Goal: Task Accomplishment & Management: Manage account settings

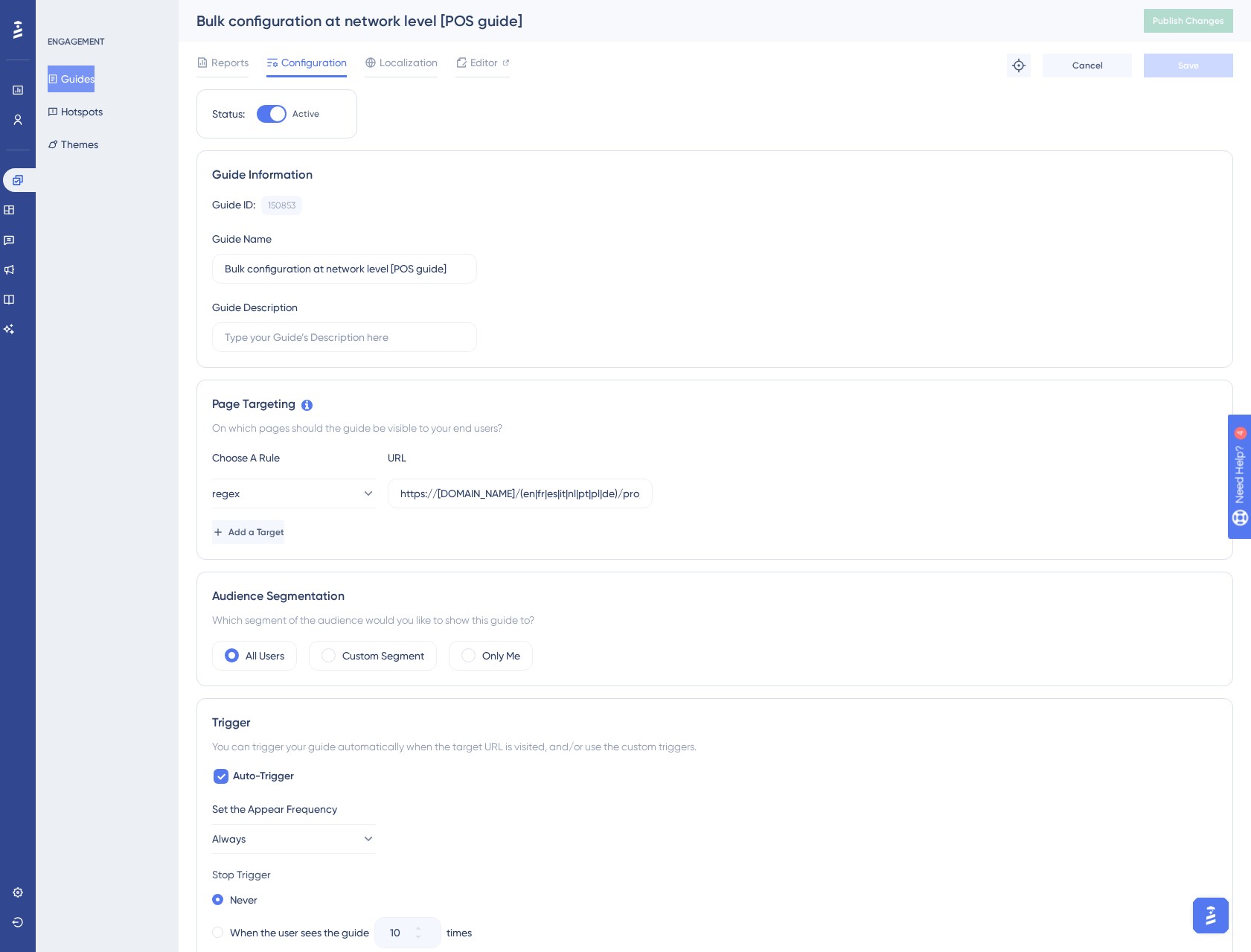
click at [94, 83] on button "Guides" at bounding box center [71, 78] width 47 height 27
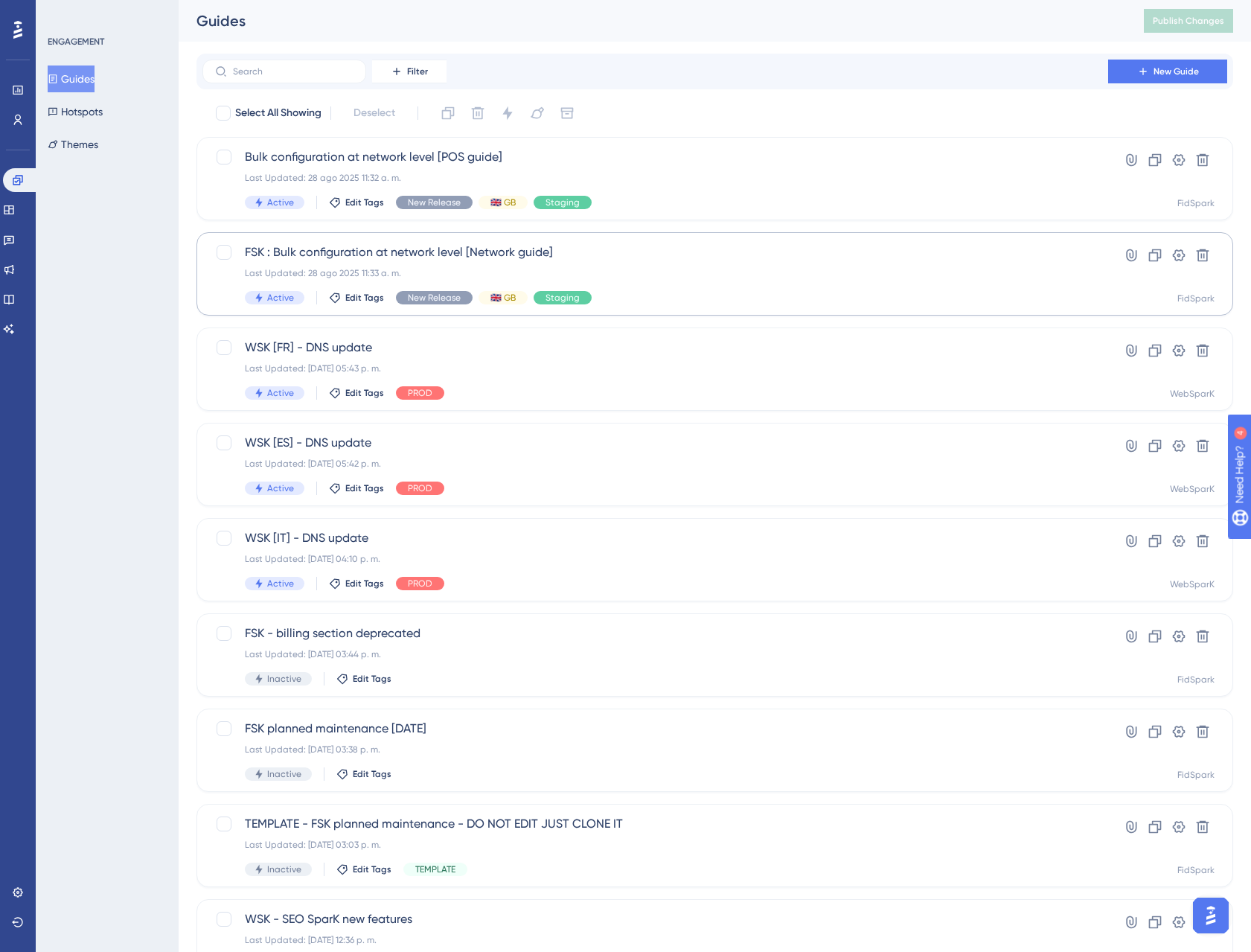
scroll to position [1, 0]
click at [466, 254] on span "FSK : Bulk configuration at network level [Network guide]" at bounding box center [655, 250] width 821 height 17
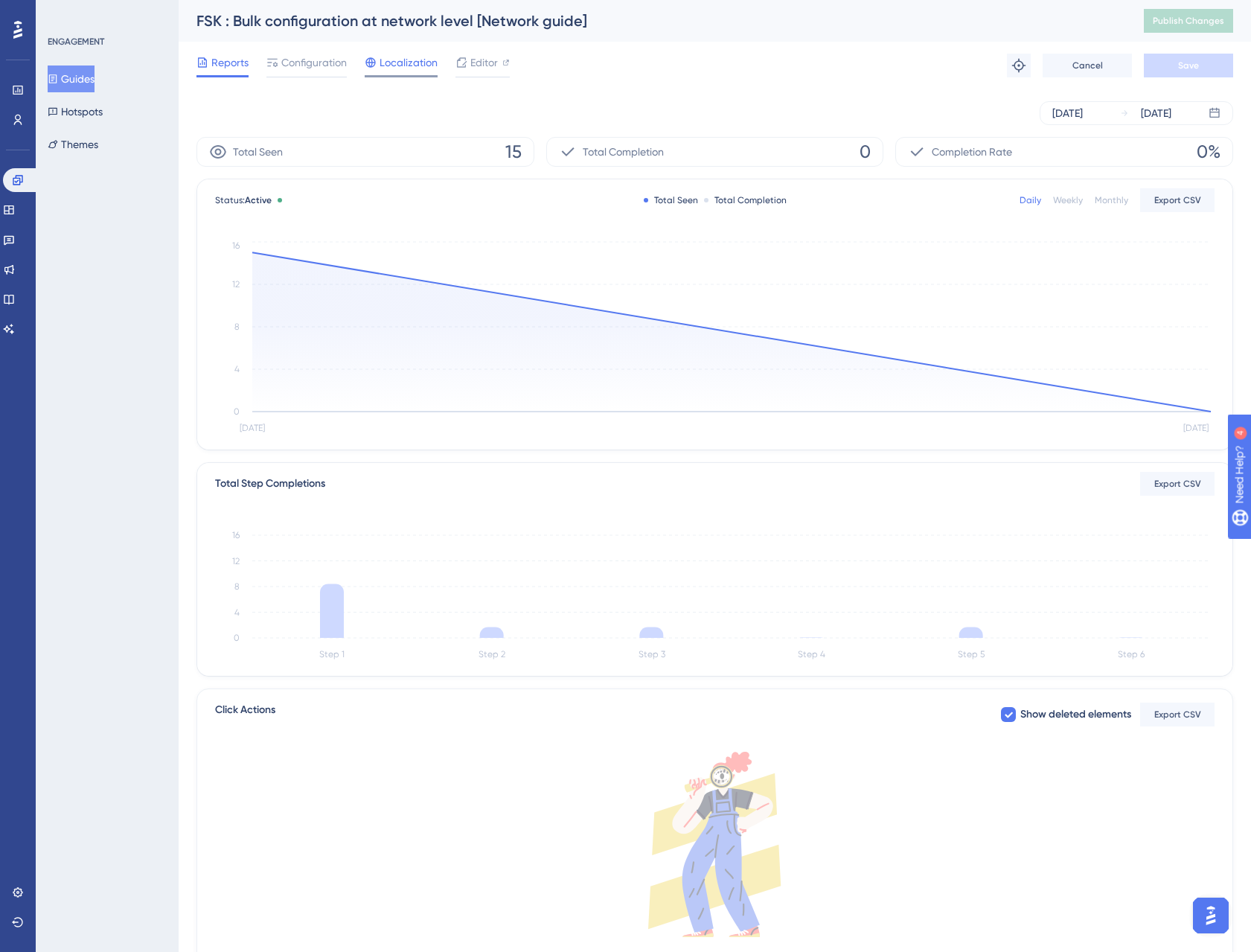
click at [411, 63] on span "Localization" at bounding box center [408, 61] width 58 height 17
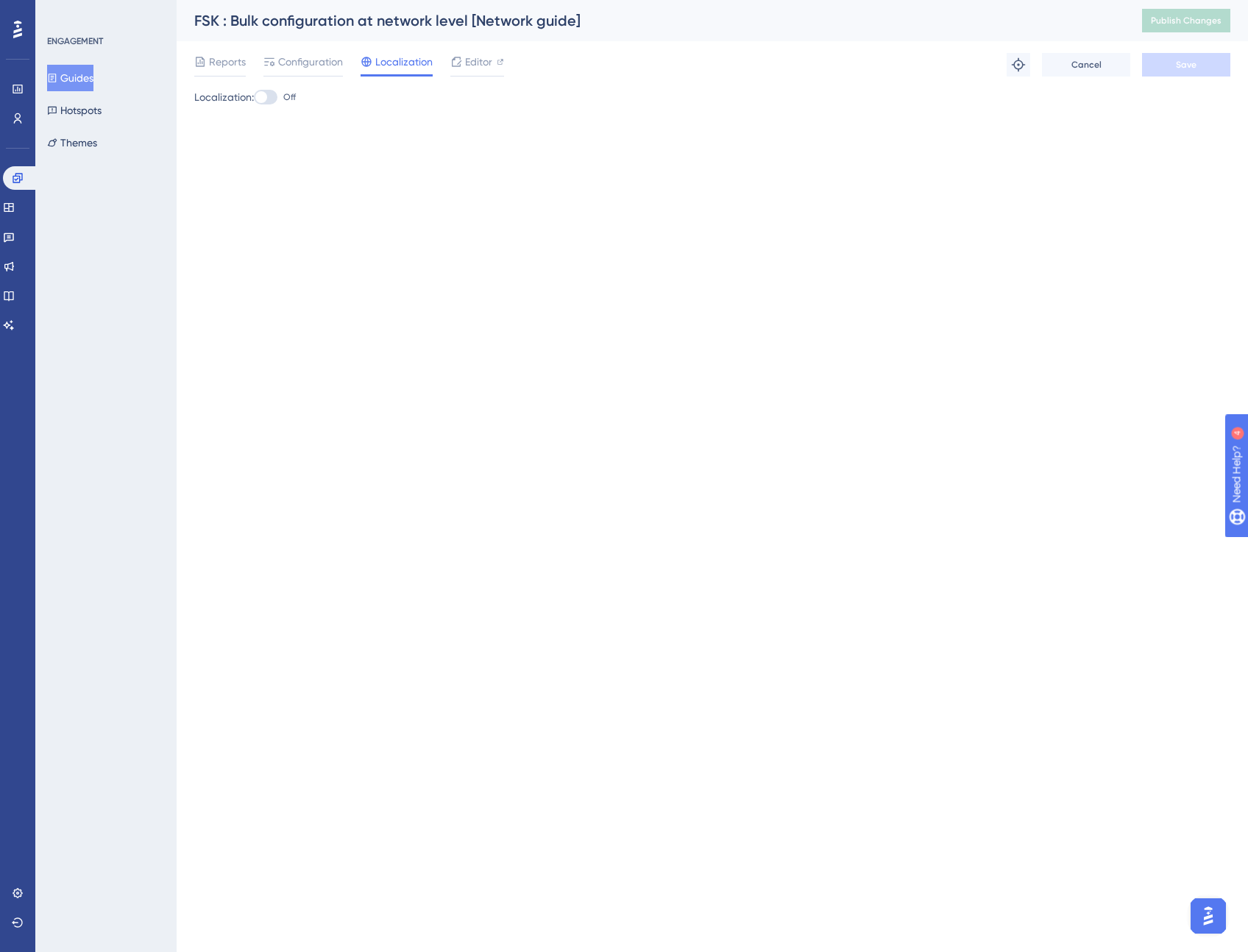
click at [276, 99] on div at bounding box center [266, 97] width 24 height 15
click at [254, 98] on input "Off" at bounding box center [253, 97] width 1 height 1
checkbox input "true"
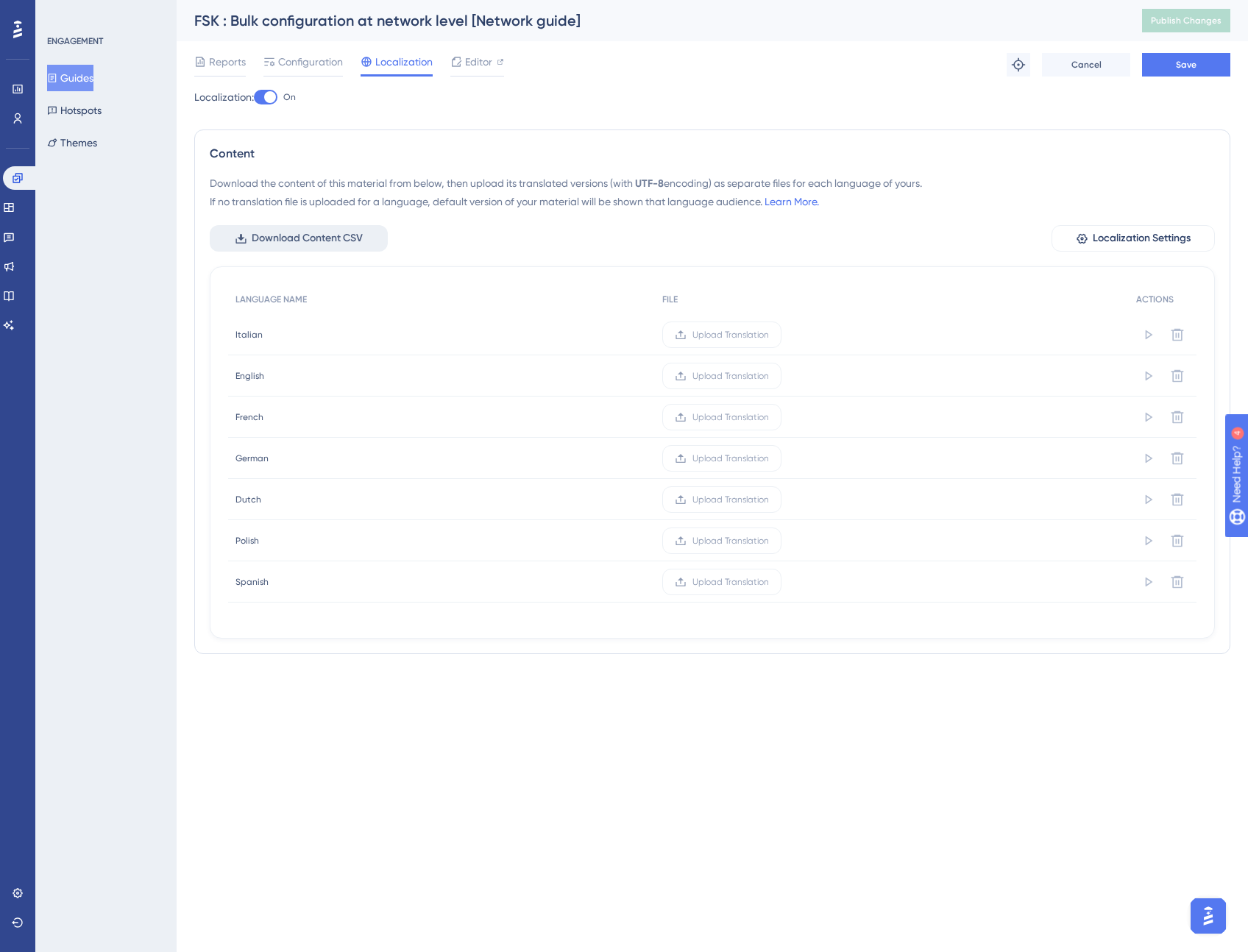
click at [330, 237] on span "Download Content CSV" at bounding box center [307, 238] width 111 height 17
click at [92, 75] on button "Guides" at bounding box center [70, 77] width 46 height 26
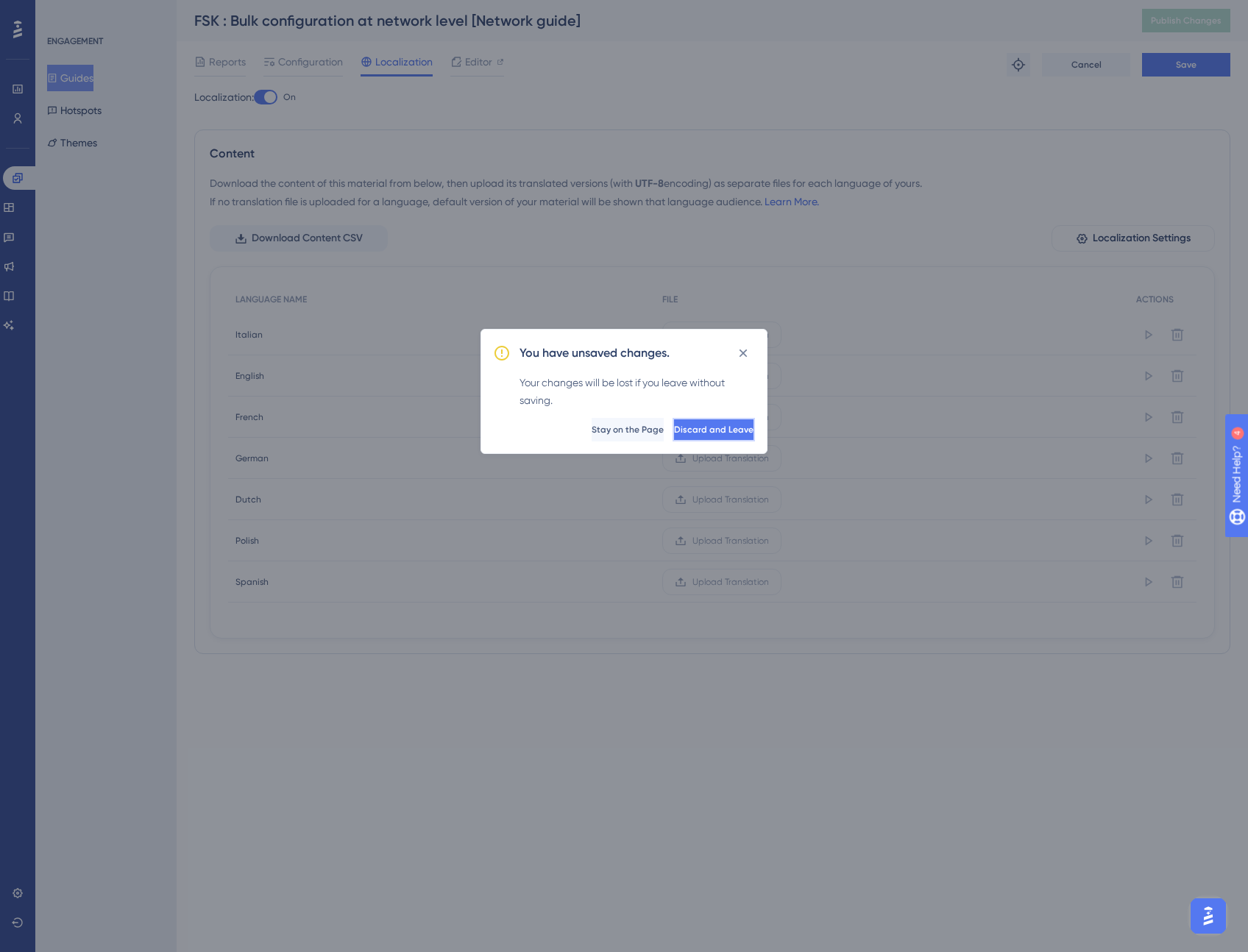
click at [680, 431] on span "Discard and Leave" at bounding box center [714, 429] width 80 height 12
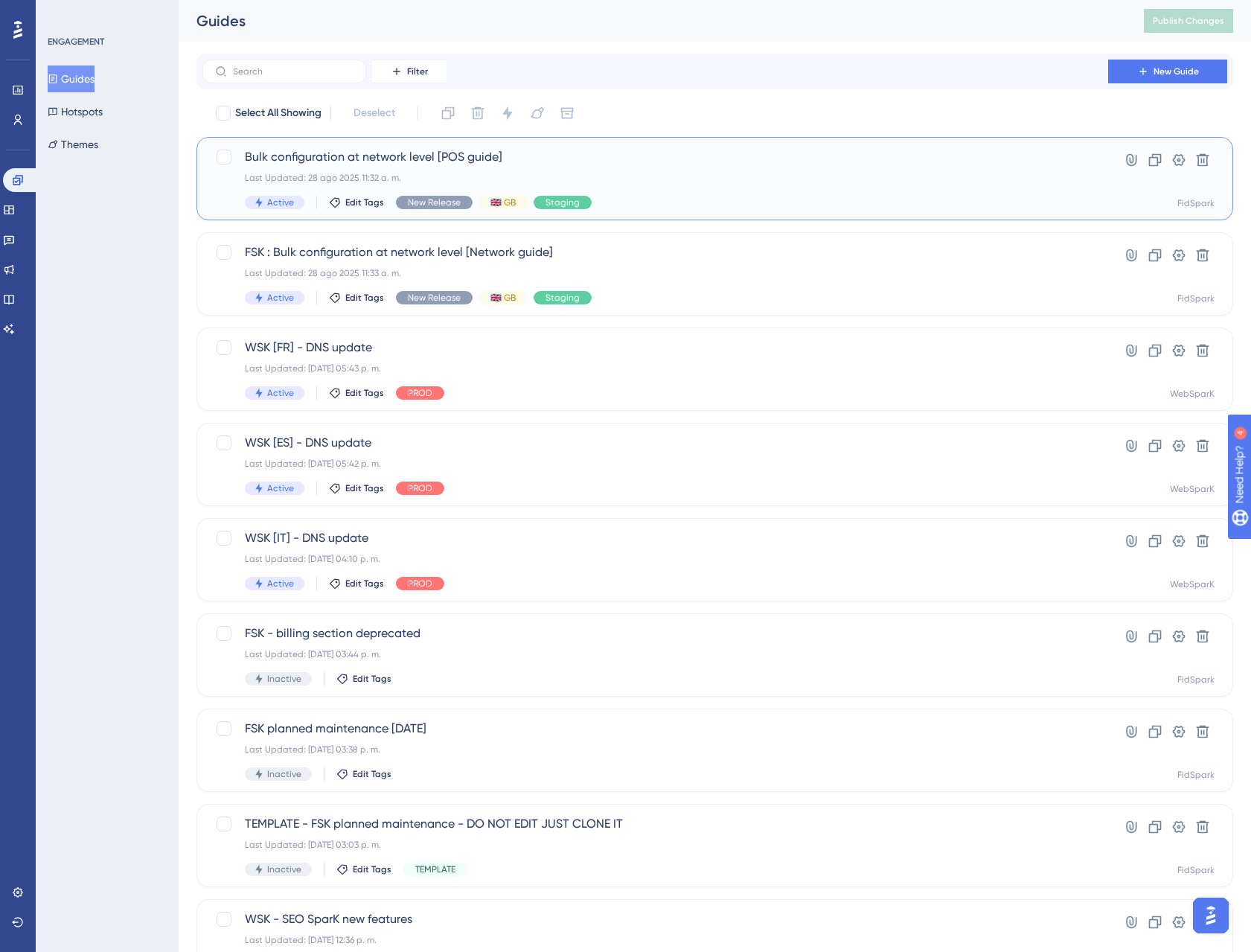
click at [343, 144] on div "Bulk configuration at network level [POS guide] Last Updated: 28 ago 2025 11:32…" at bounding box center [714, 178] width 1036 height 83
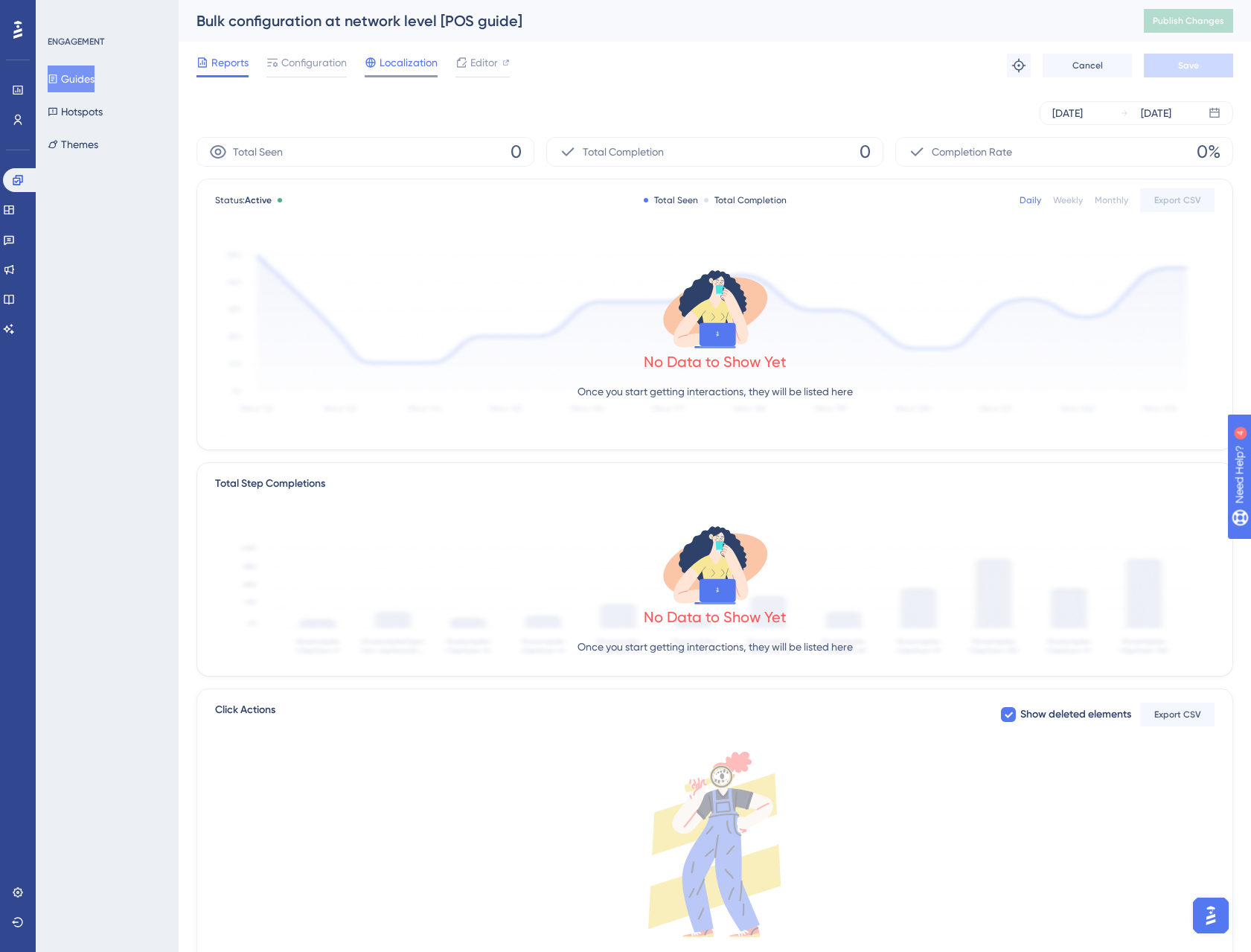
click at [418, 61] on span "Localization" at bounding box center [408, 61] width 58 height 17
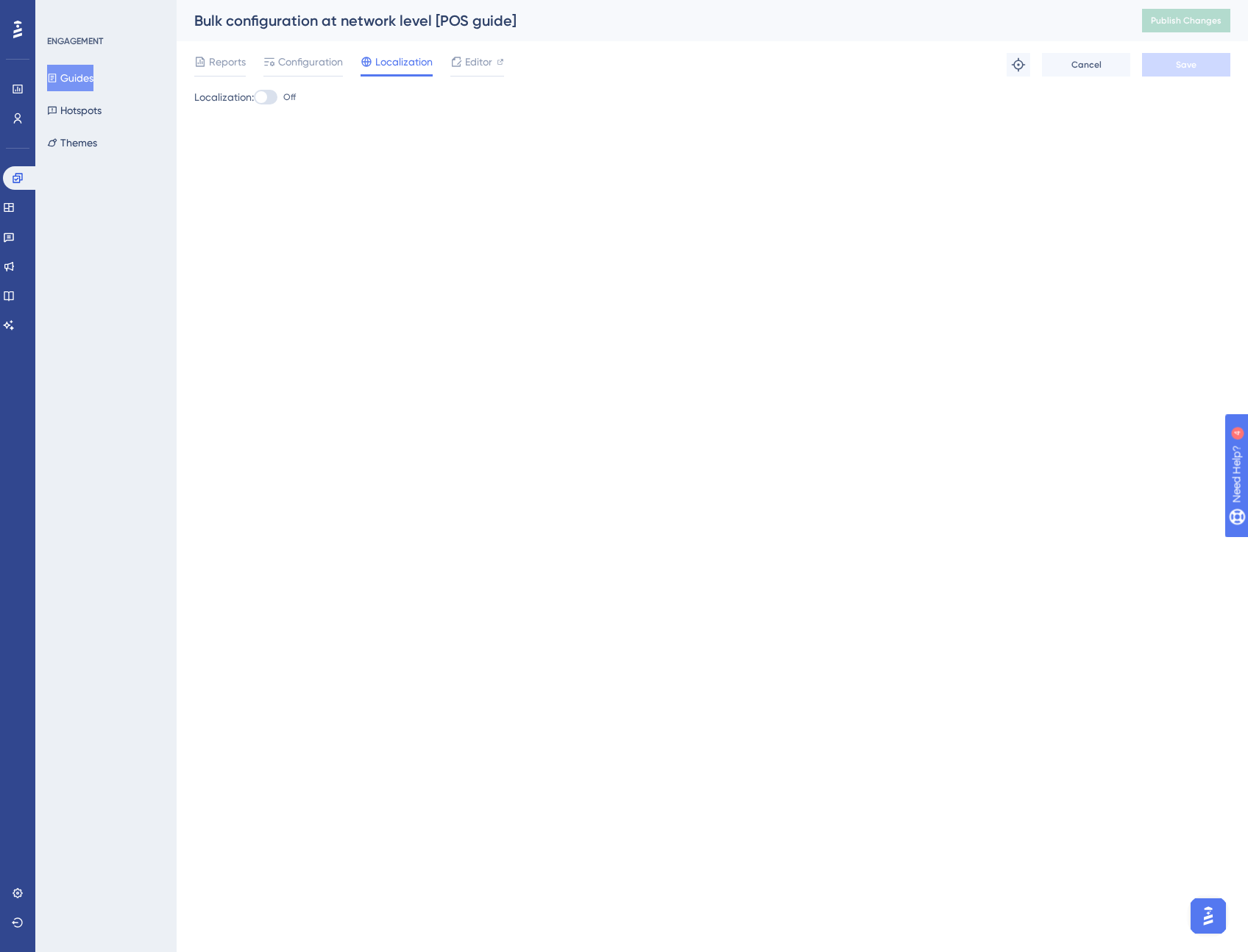
click at [262, 96] on div at bounding box center [260, 97] width 12 height 12
click at [254, 97] on input "Off" at bounding box center [253, 97] width 1 height 1
checkbox input "true"
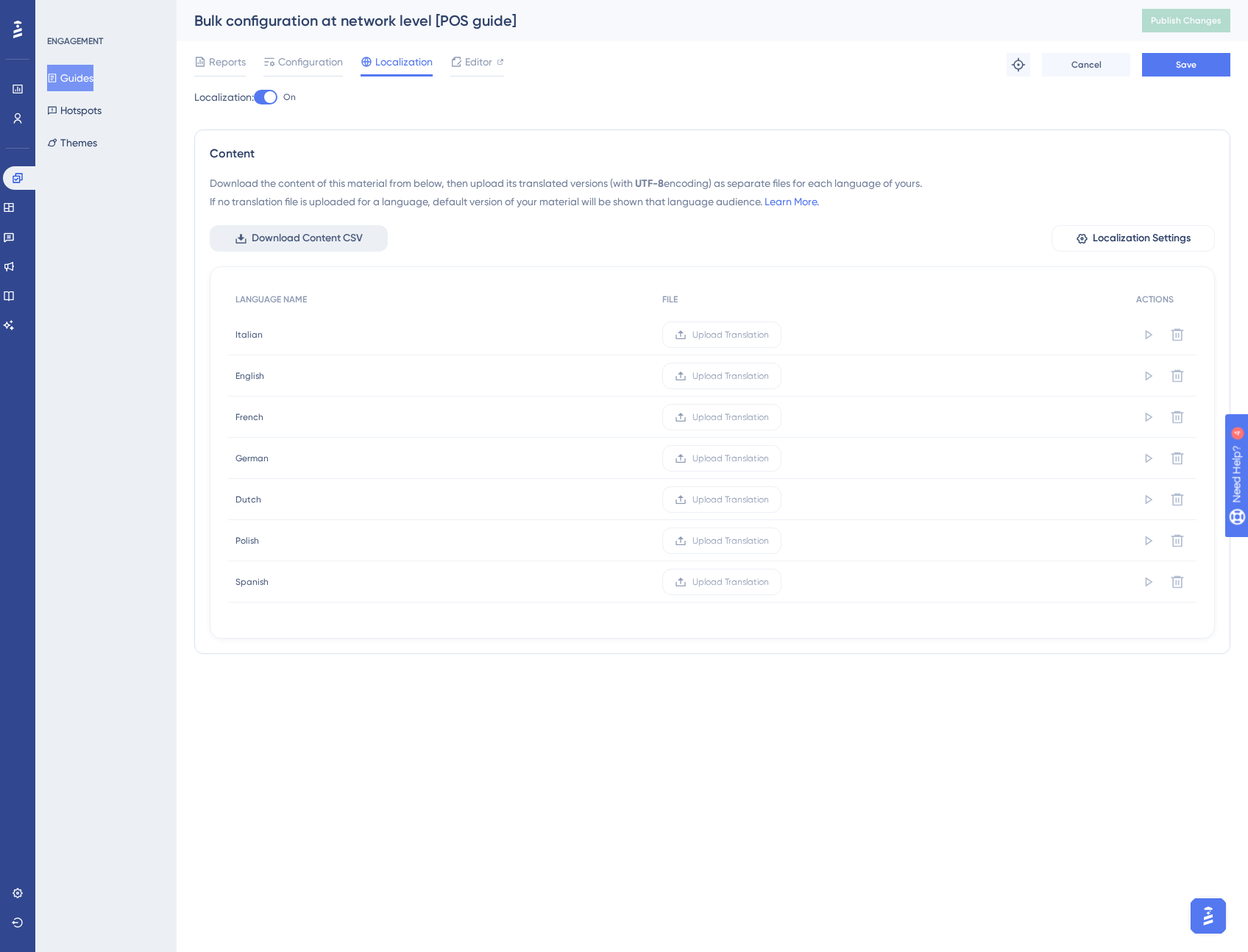
click at [317, 234] on span "Download Content CSV" at bounding box center [307, 238] width 111 height 17
click at [89, 80] on button "Guides" at bounding box center [70, 77] width 46 height 26
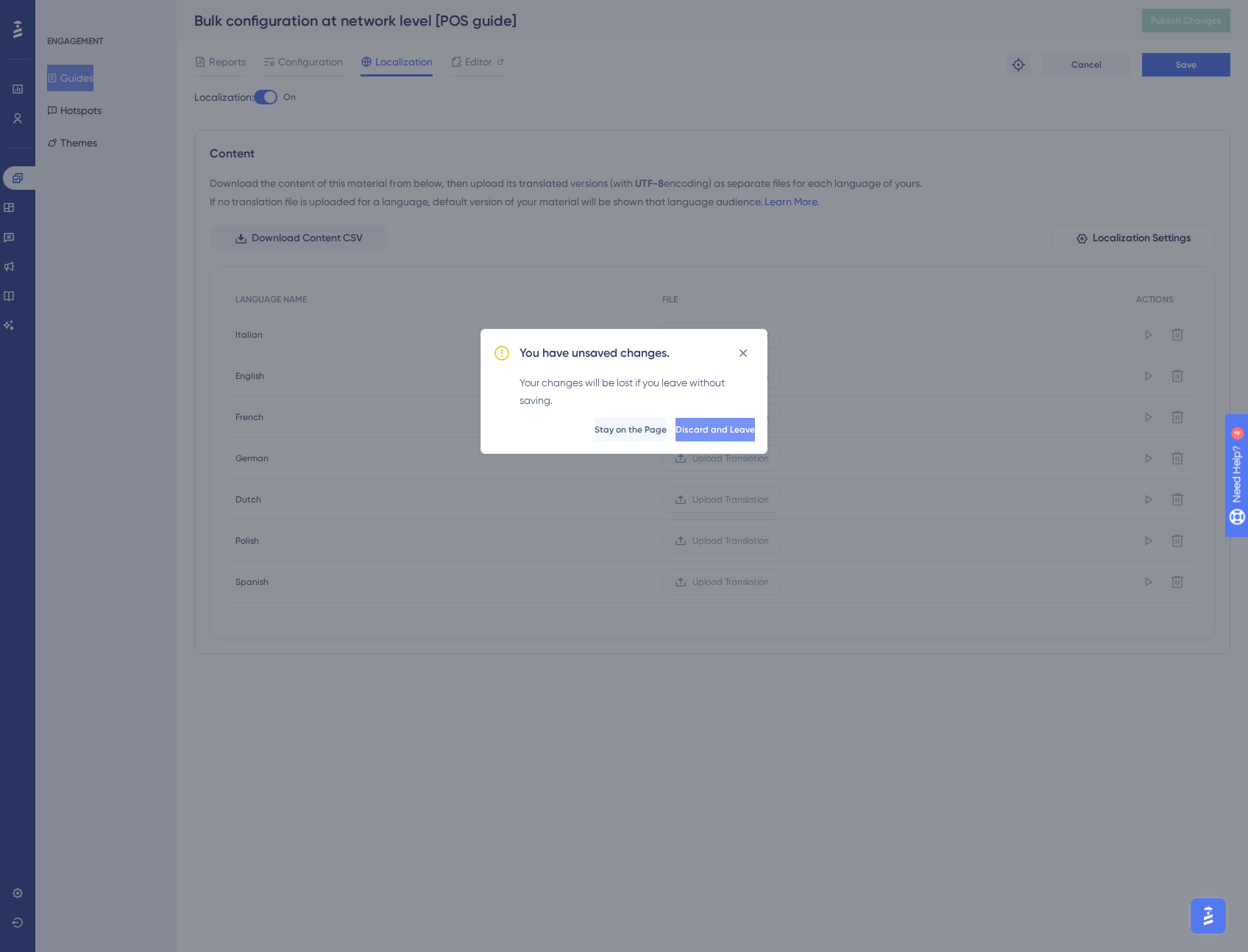
click at [726, 428] on span "Discard and Leave" at bounding box center [716, 429] width 80 height 12
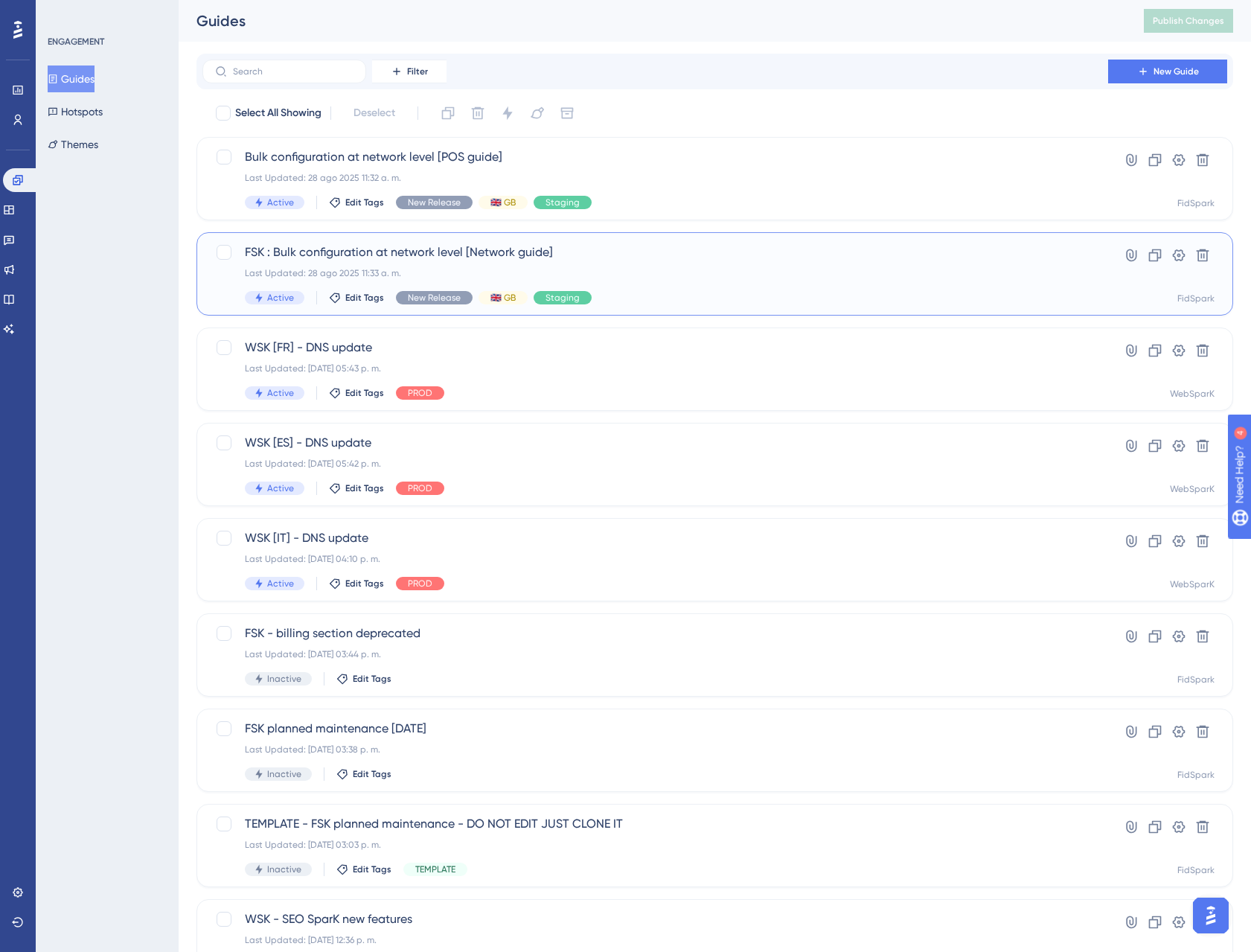
click at [513, 254] on span "FSK : Bulk configuration at network level [Network guide]" at bounding box center [655, 251] width 821 height 17
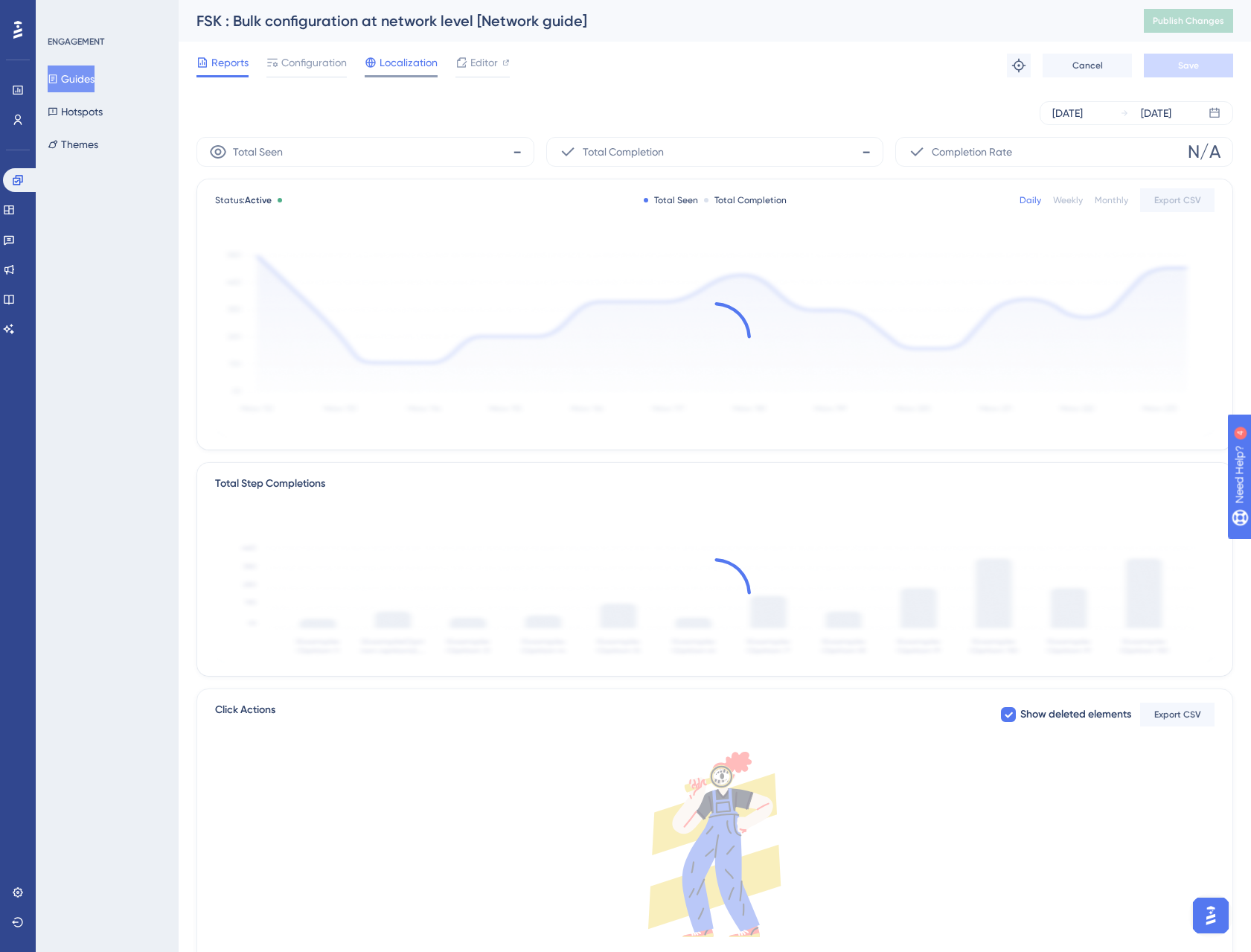
click at [395, 69] on span "Localization" at bounding box center [408, 61] width 58 height 17
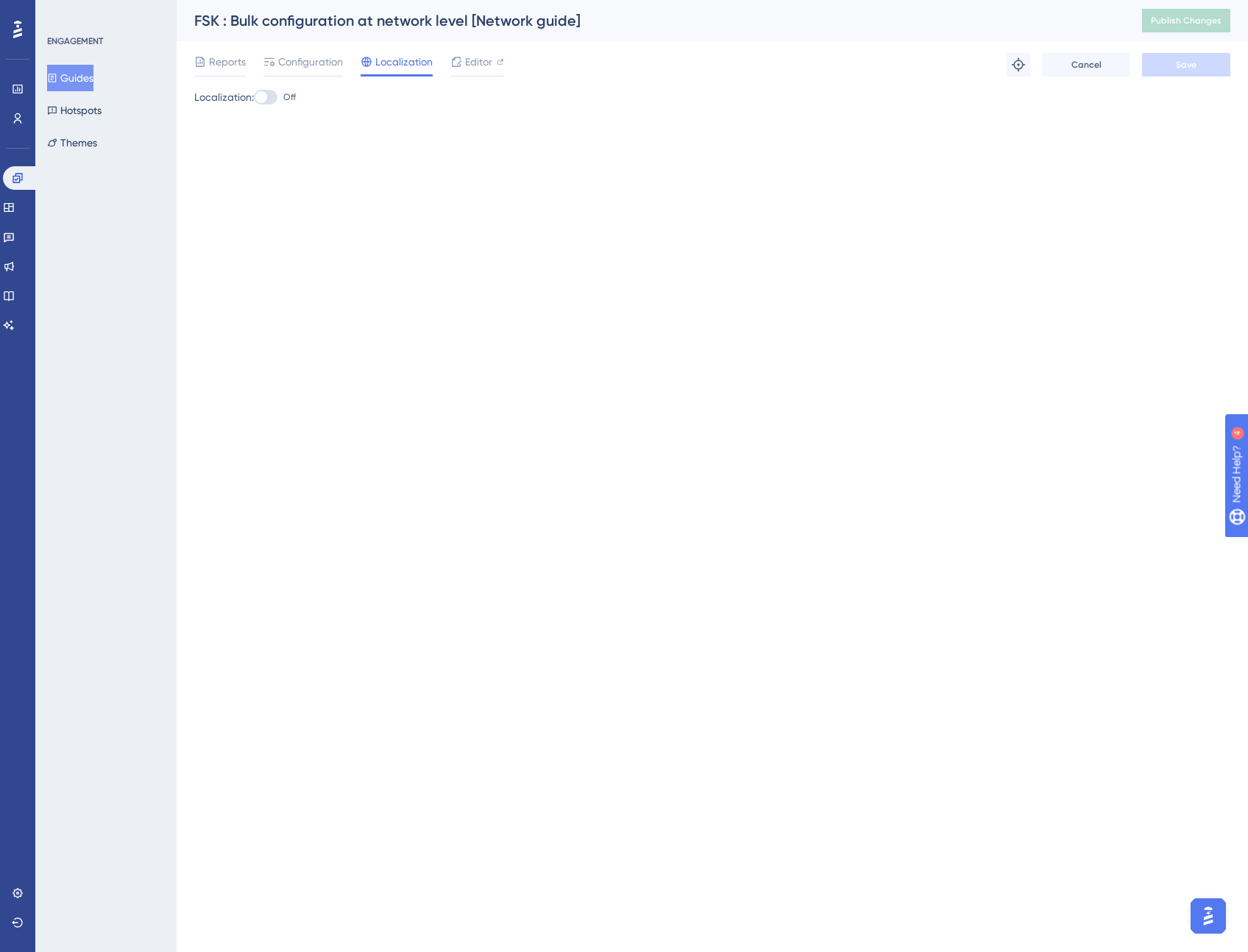
click at [267, 95] on div at bounding box center [260, 97] width 12 height 12
click at [254, 97] on input "Off" at bounding box center [253, 97] width 1 height 1
checkbox input "true"
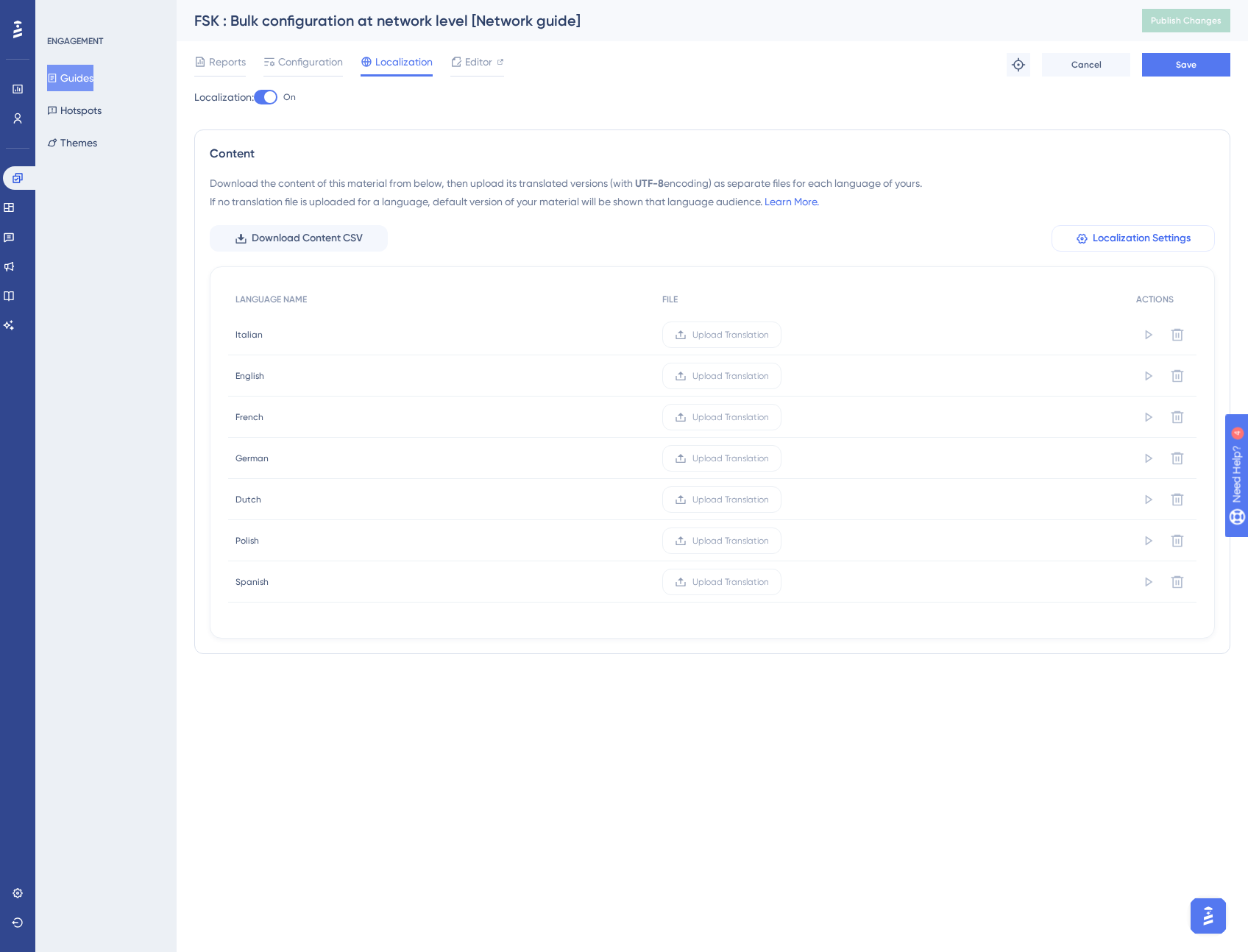
click at [1106, 232] on span "Localization Settings" at bounding box center [1142, 238] width 98 height 17
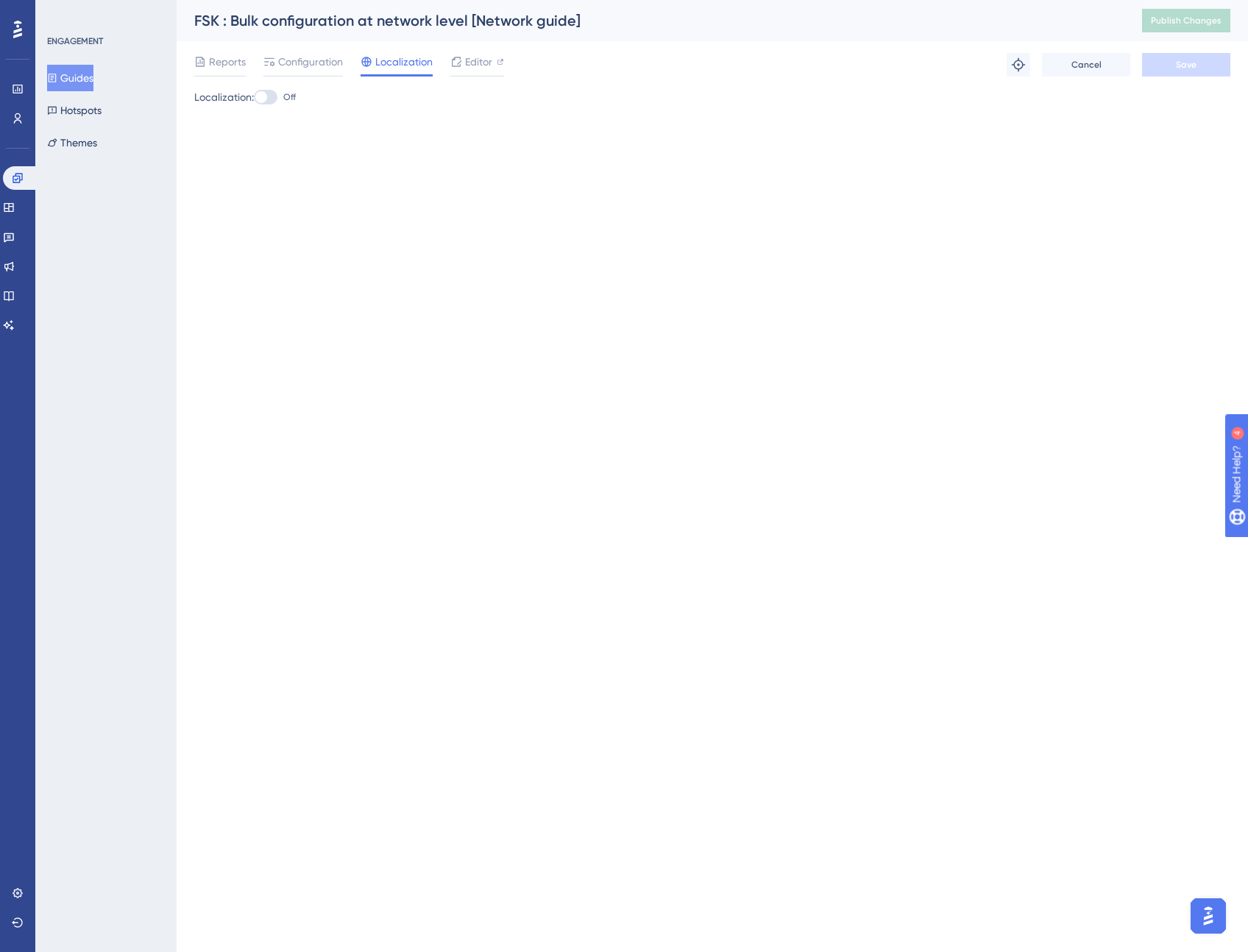
click at [396, 72] on div "Localization" at bounding box center [395, 64] width 72 height 24
click at [399, 68] on span "Localization" at bounding box center [404, 61] width 57 height 17
click at [78, 72] on button "Guides" at bounding box center [70, 77] width 46 height 26
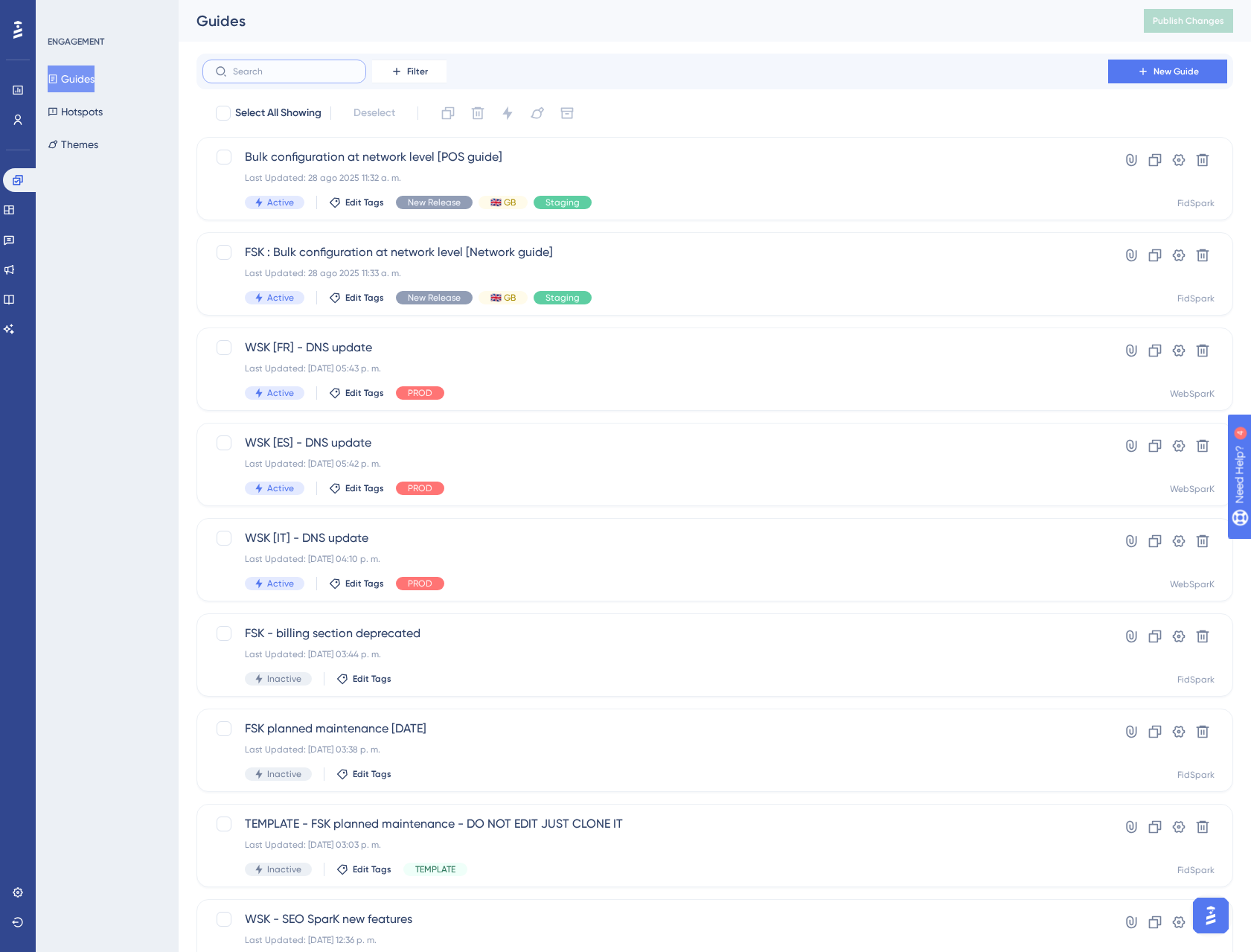
click at [282, 68] on input "text" at bounding box center [293, 71] width 120 height 10
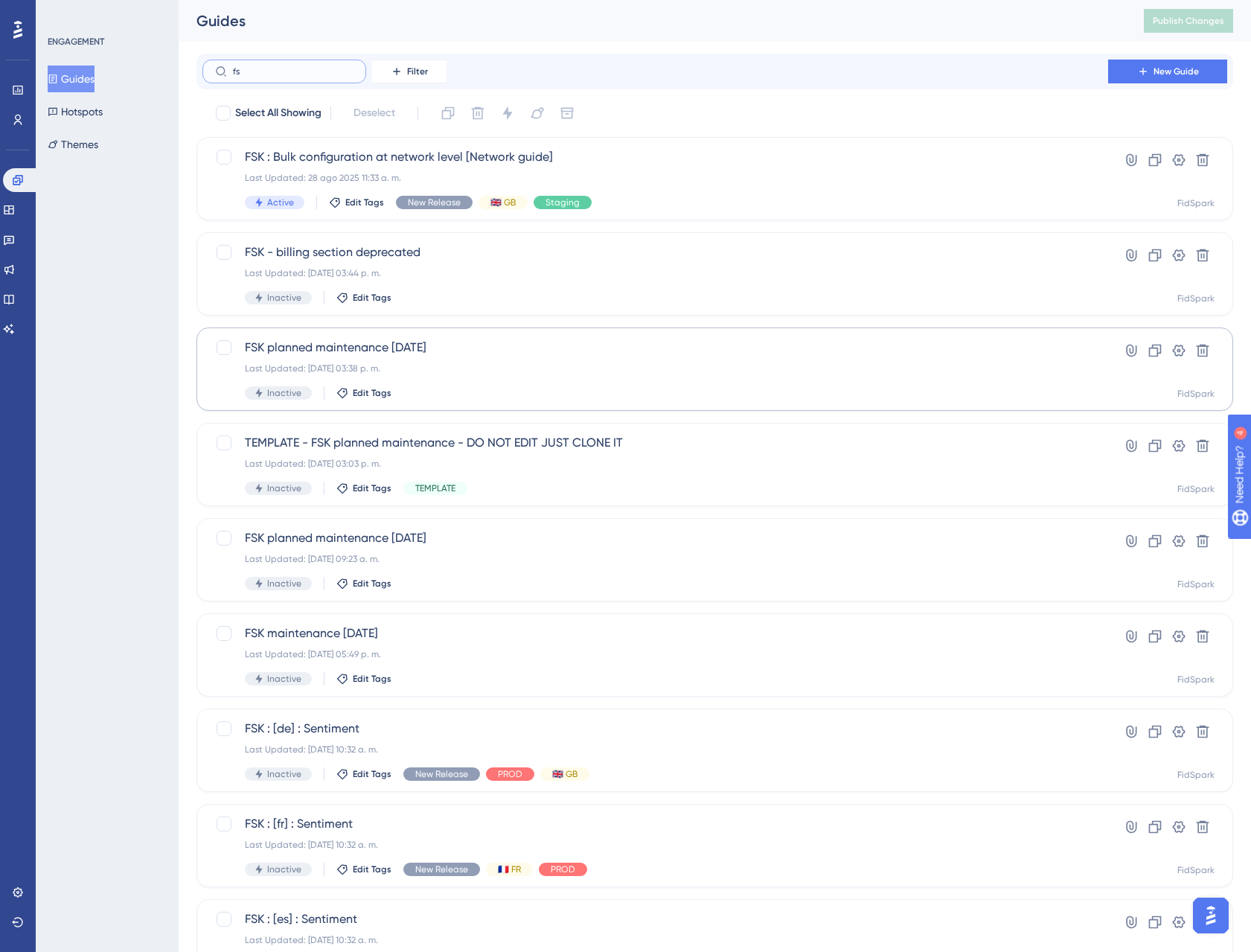
type input "fs"
click at [415, 349] on span "FSK planned maintenance 31st July" at bounding box center [655, 347] width 821 height 17
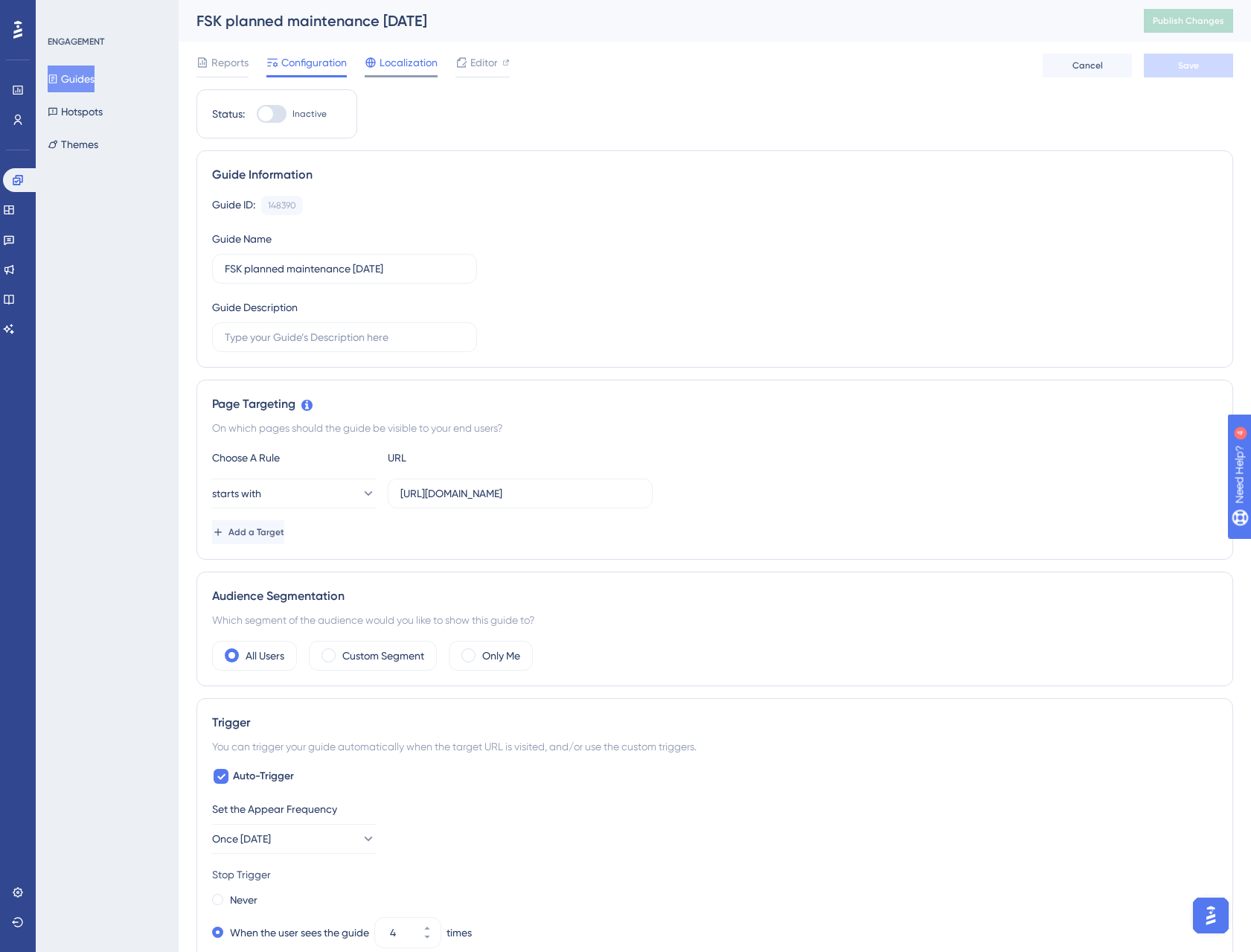
click at [404, 60] on span "Localization" at bounding box center [408, 61] width 58 height 17
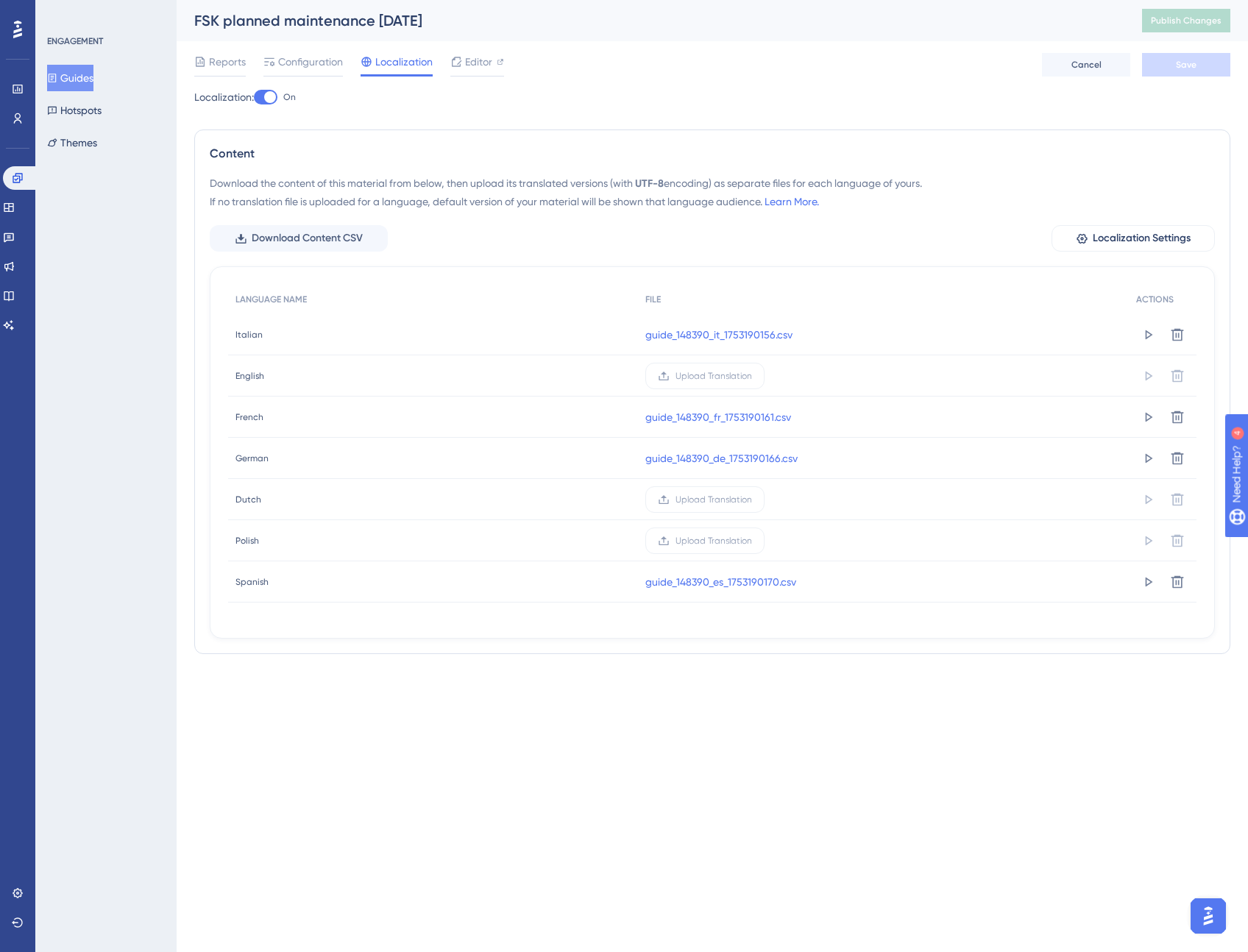
click at [837, 339] on div "guide_148390_it_1753190156.csv" at bounding box center [882, 334] width 491 height 41
click at [756, 337] on link "guide_148390_it_1753190156.csv" at bounding box center [718, 334] width 147 height 17
click at [88, 83] on button "Guides" at bounding box center [70, 77] width 46 height 26
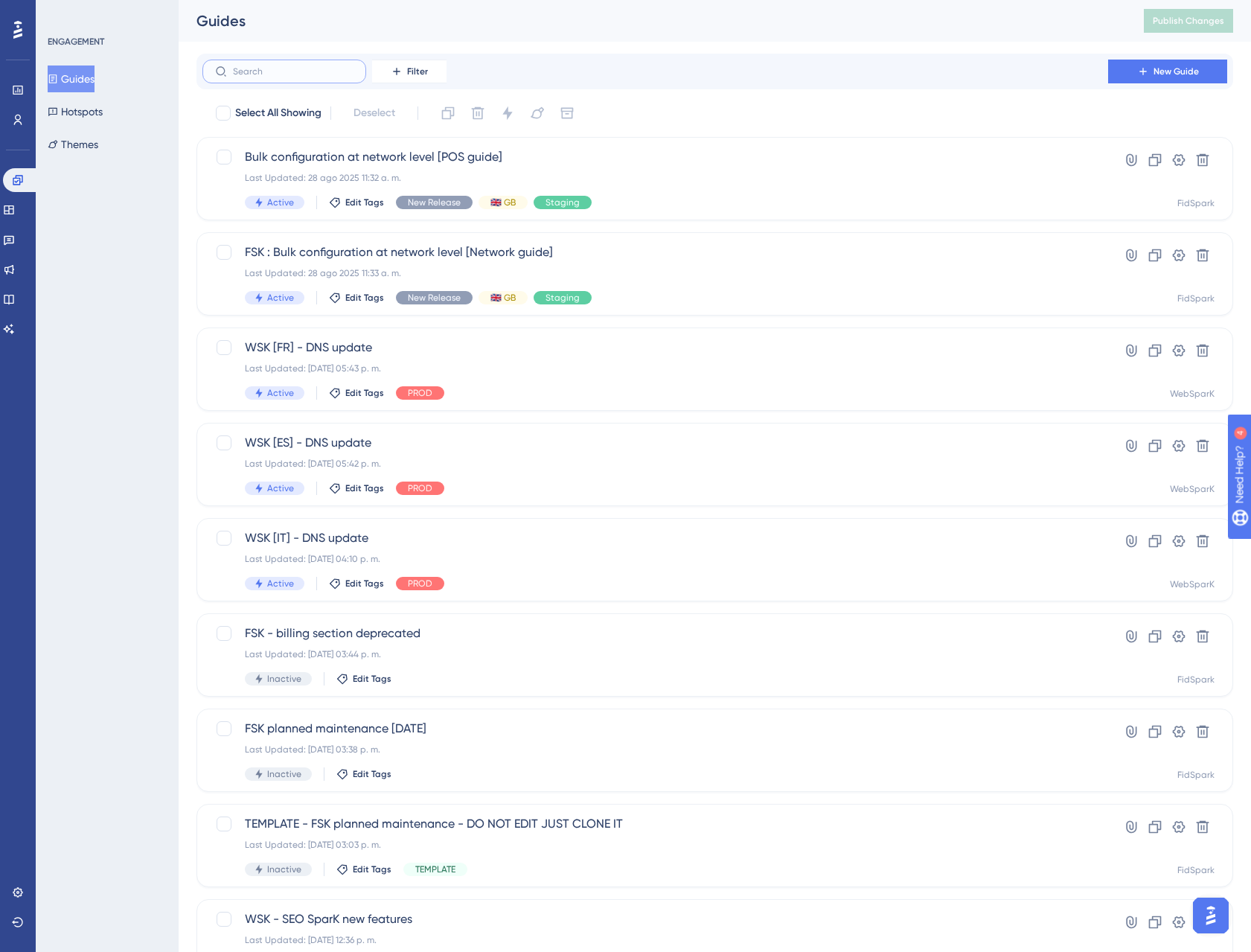
click at [262, 72] on input "text" at bounding box center [293, 71] width 120 height 10
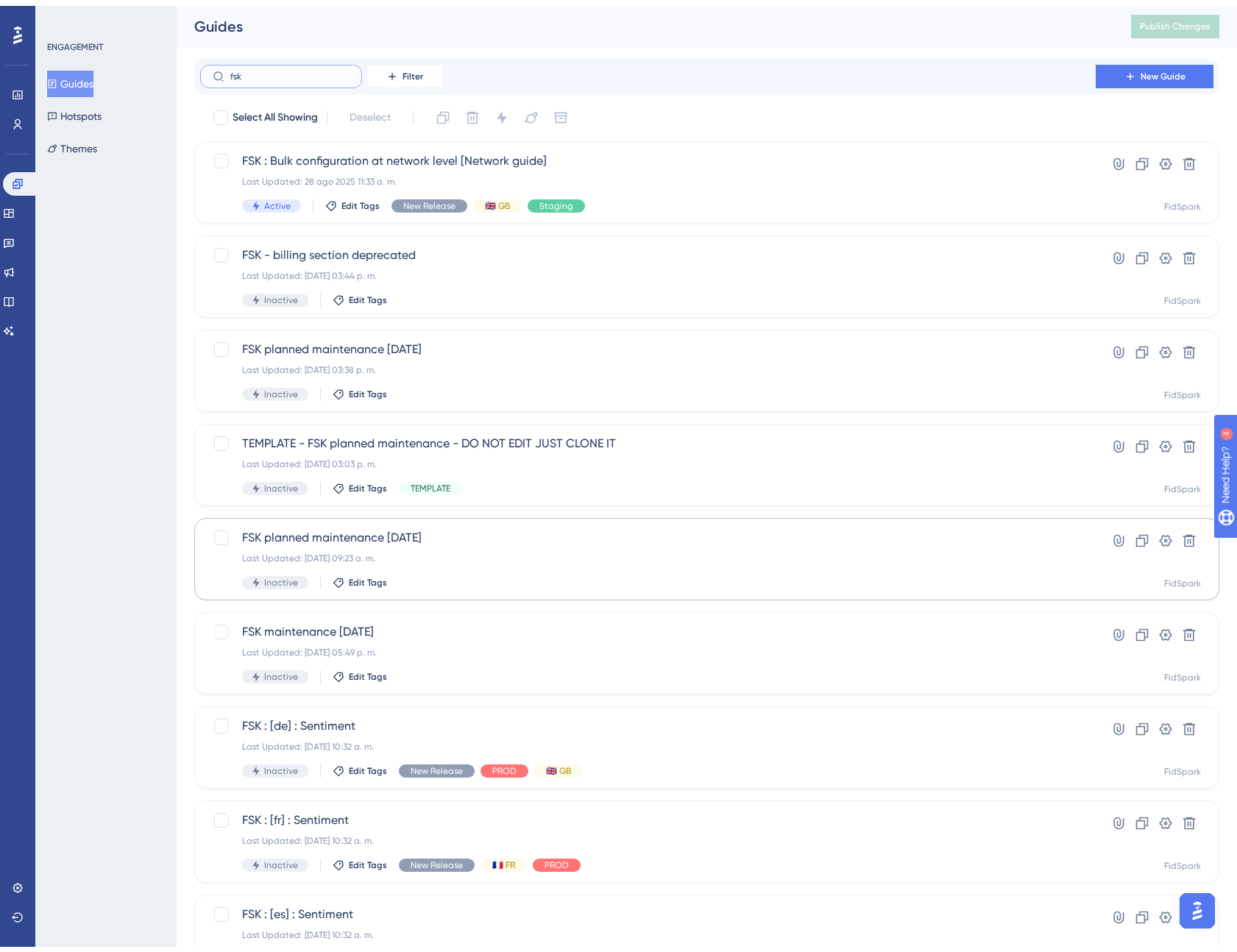
scroll to position [189, 0]
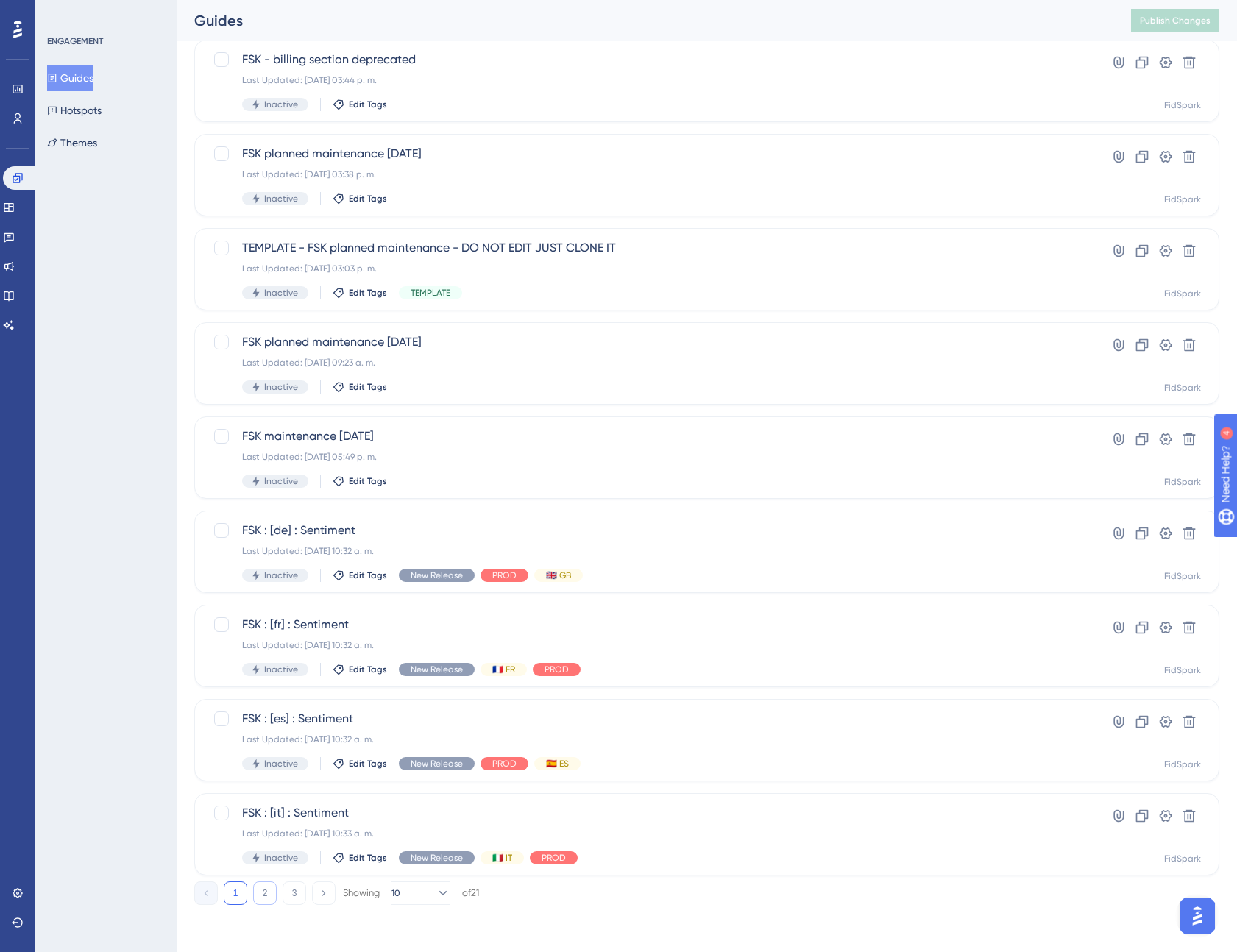
type input "fsk"
click at [266, 894] on button "2" at bounding box center [265, 893] width 24 height 24
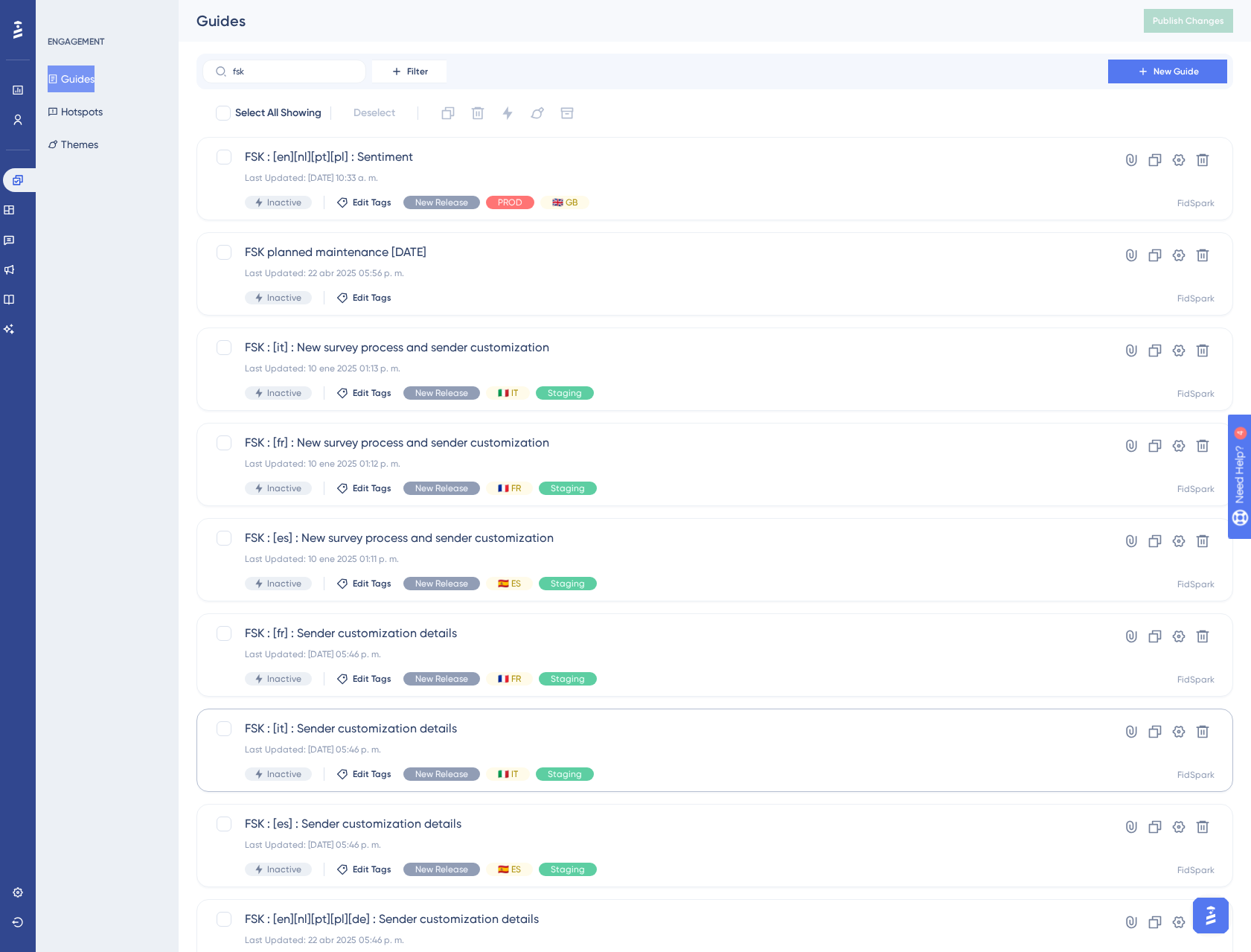
scroll to position [0, 0]
click at [435, 161] on span "FSK : [en][nl][pt][pl] : Sentiment" at bounding box center [655, 156] width 821 height 17
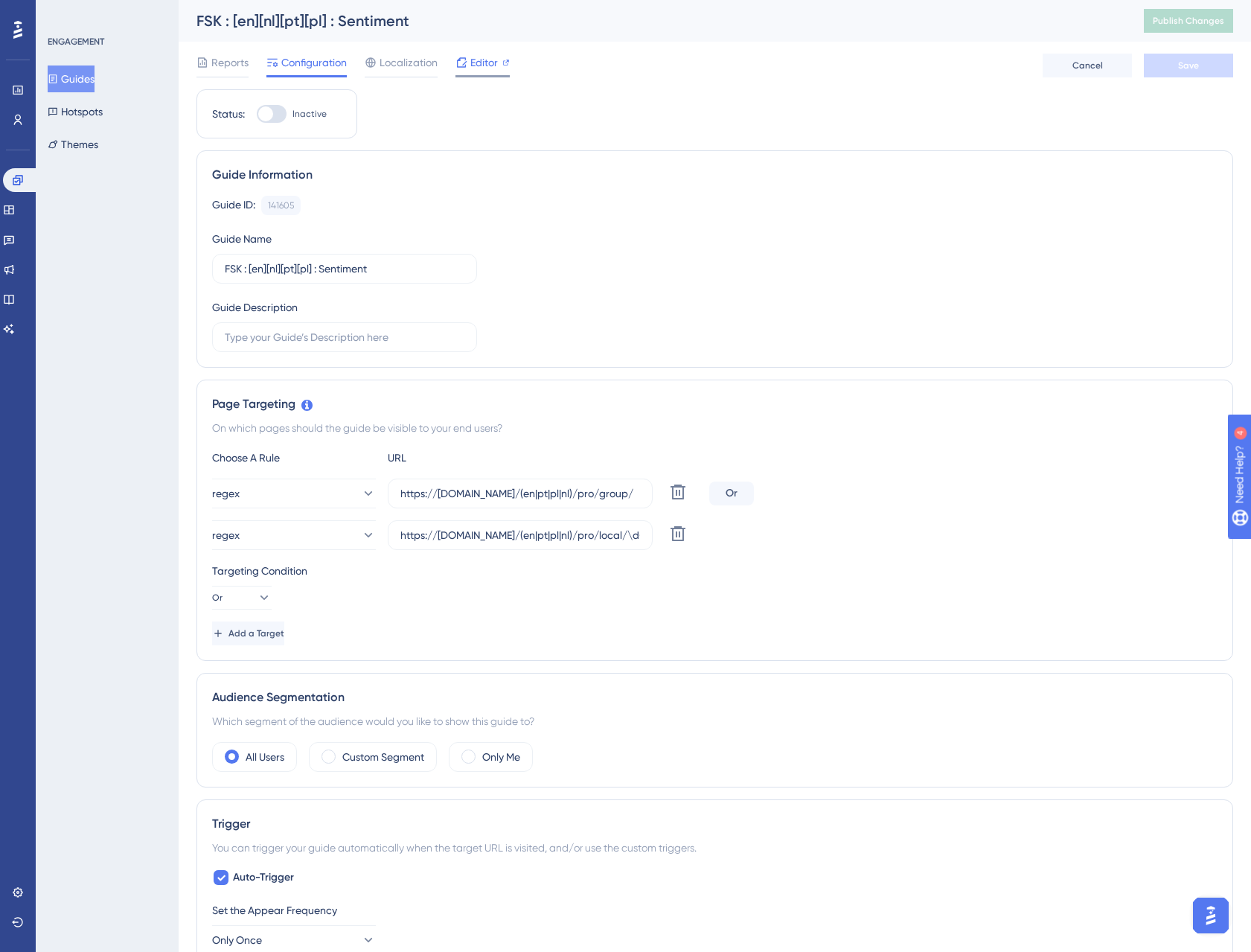
click at [474, 64] on span "Editor" at bounding box center [484, 61] width 28 height 17
click at [79, 76] on button "Guides" at bounding box center [71, 78] width 47 height 27
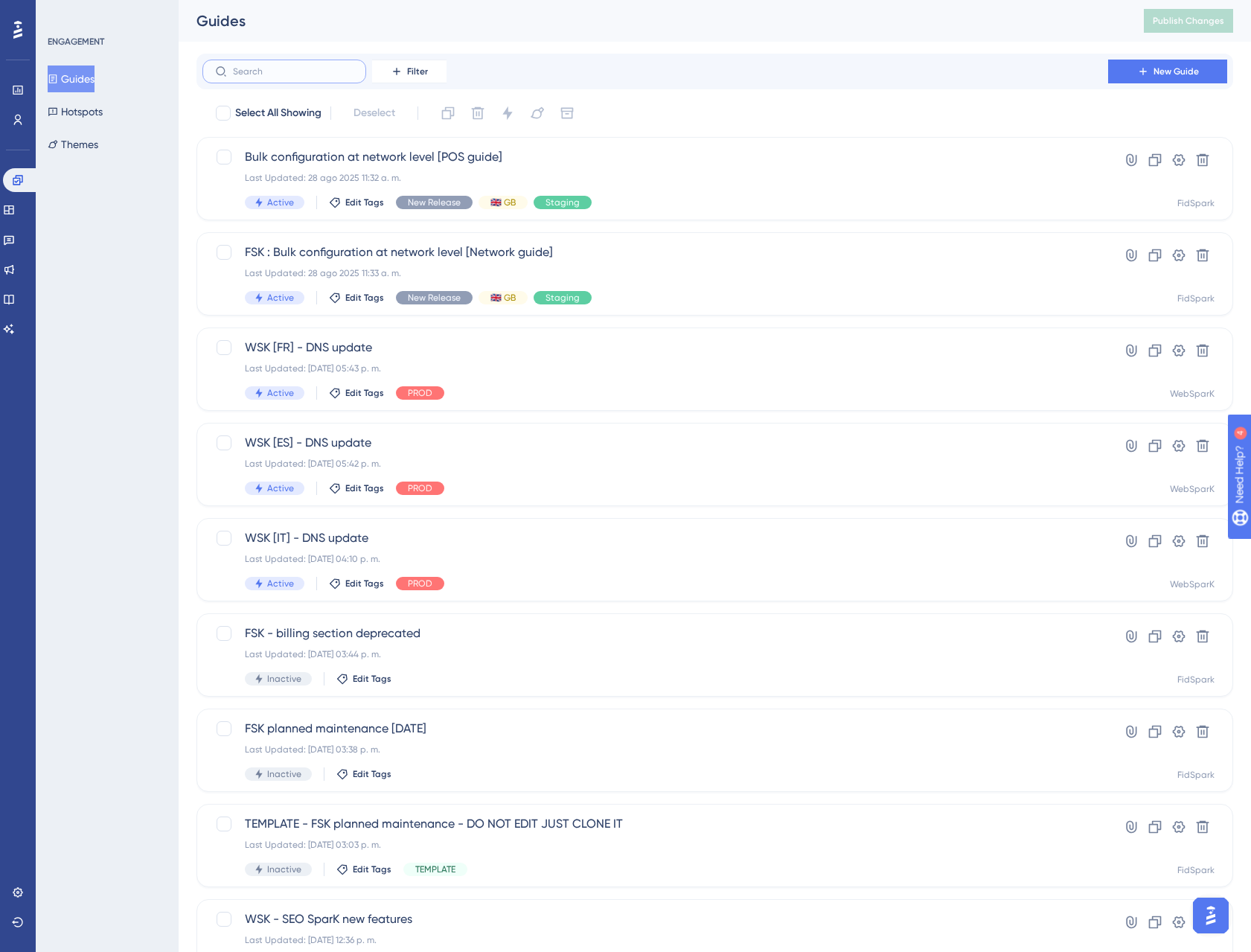
click at [324, 68] on input "text" at bounding box center [293, 71] width 120 height 10
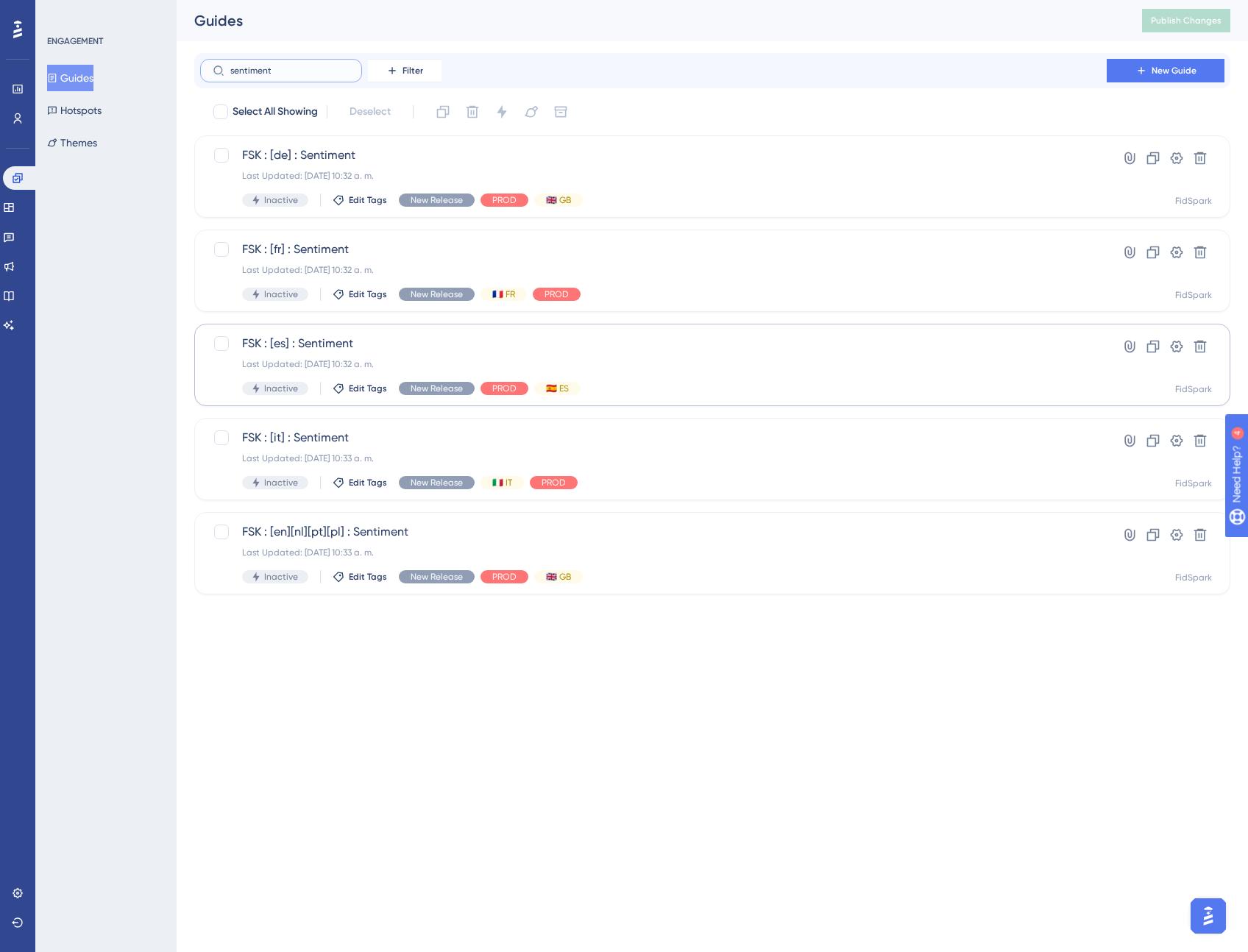
type input "sentiment"
click at [438, 353] on div "FSK : [es] : Sentiment Last Updated: 05 jun 2025 10:32 a. m. Inactive Edit Tags…" at bounding box center [653, 364] width 823 height 61
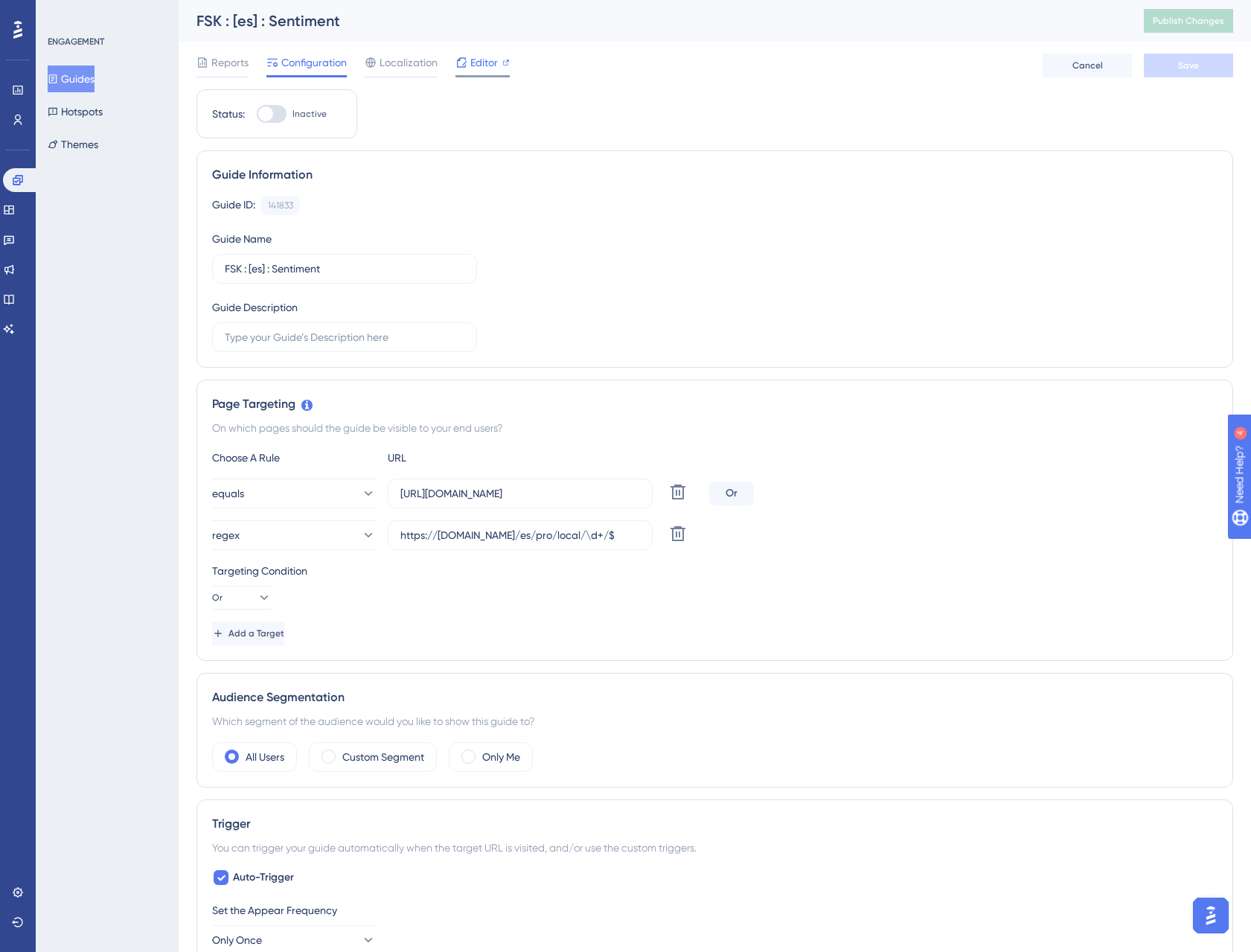
click at [491, 68] on span "Editor" at bounding box center [484, 61] width 28 height 17
click at [80, 81] on button "Guides" at bounding box center [71, 78] width 47 height 27
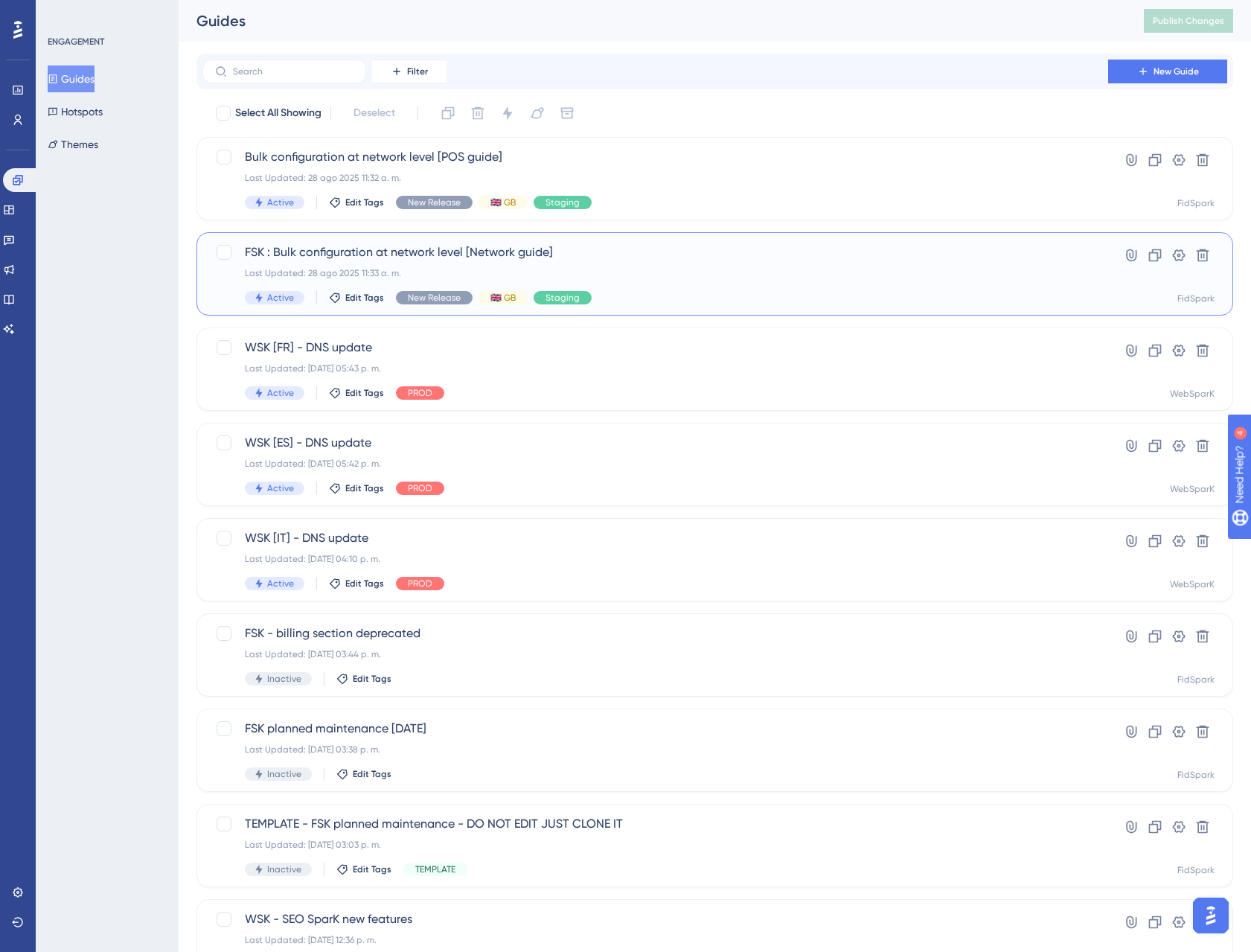
click at [382, 260] on span "FSK : Bulk configuration at network level [Network guide]" at bounding box center [655, 251] width 821 height 17
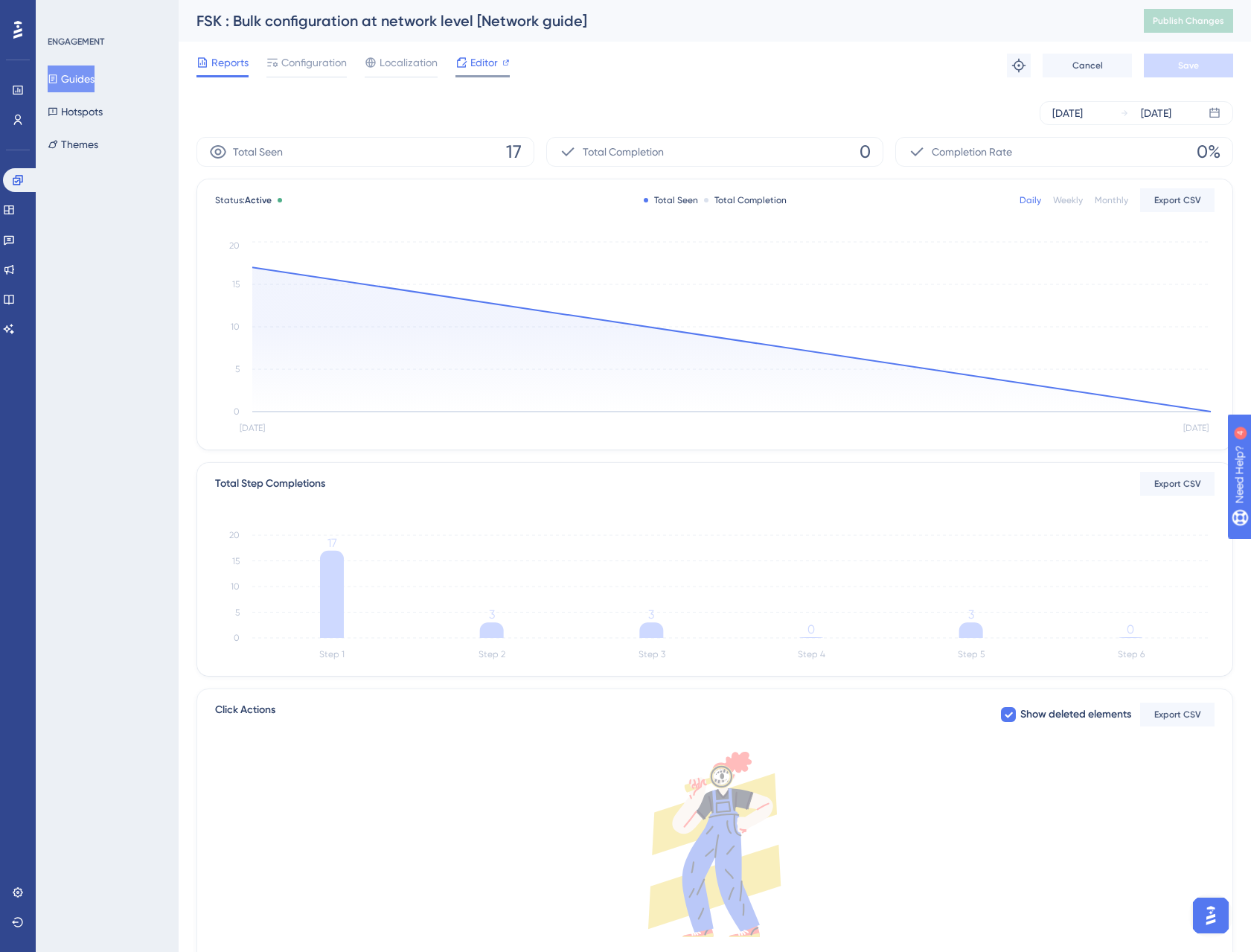
click at [491, 61] on span "Editor" at bounding box center [484, 61] width 28 height 17
click at [481, 83] on div "Reports Configuration Localization Editor Troubleshoot Cancel Save" at bounding box center [714, 65] width 1036 height 48
click at [495, 61] on span "Editor" at bounding box center [484, 61] width 28 height 17
click at [399, 68] on span "Localization" at bounding box center [408, 61] width 58 height 17
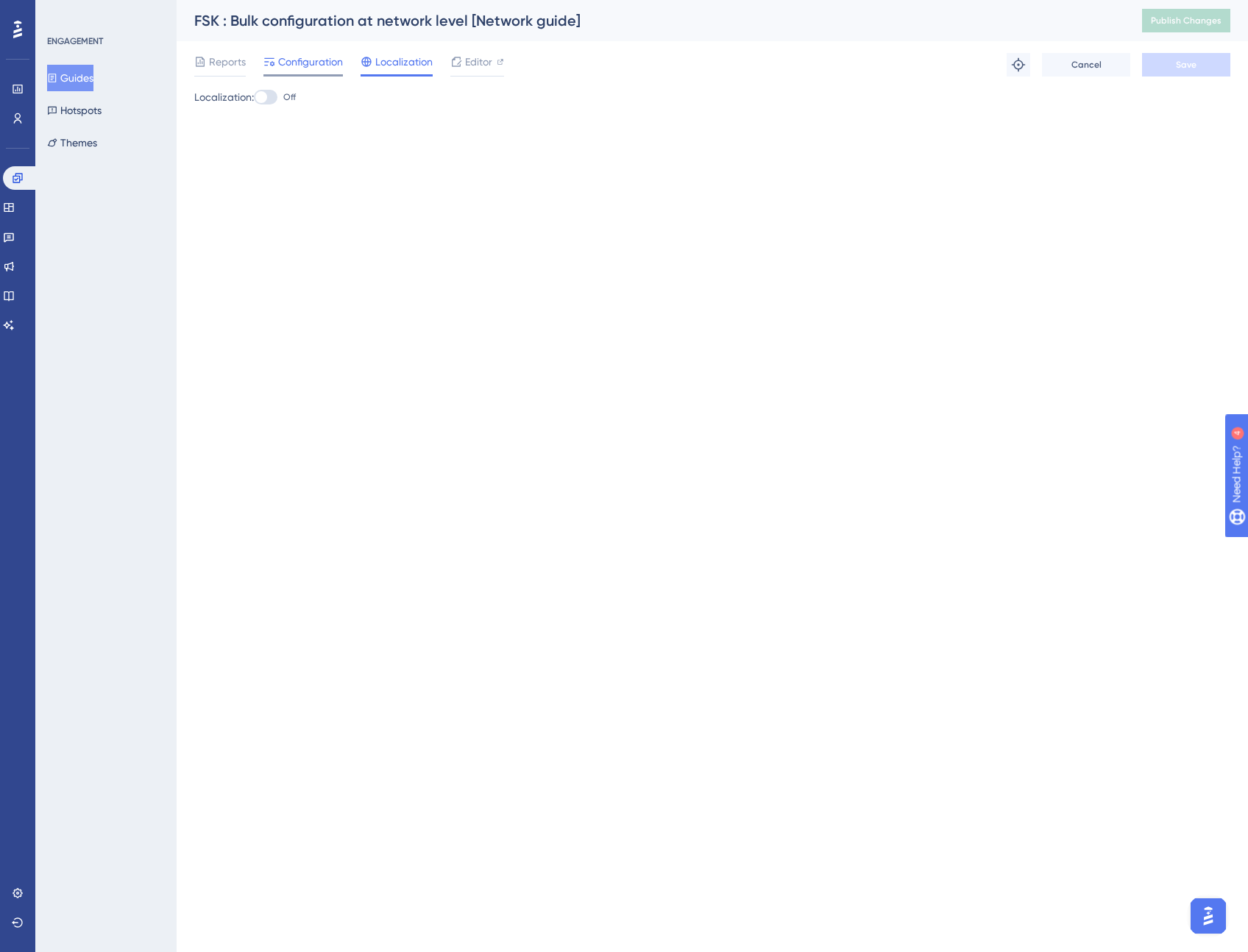
click at [295, 63] on span "Configuration" at bounding box center [310, 61] width 64 height 17
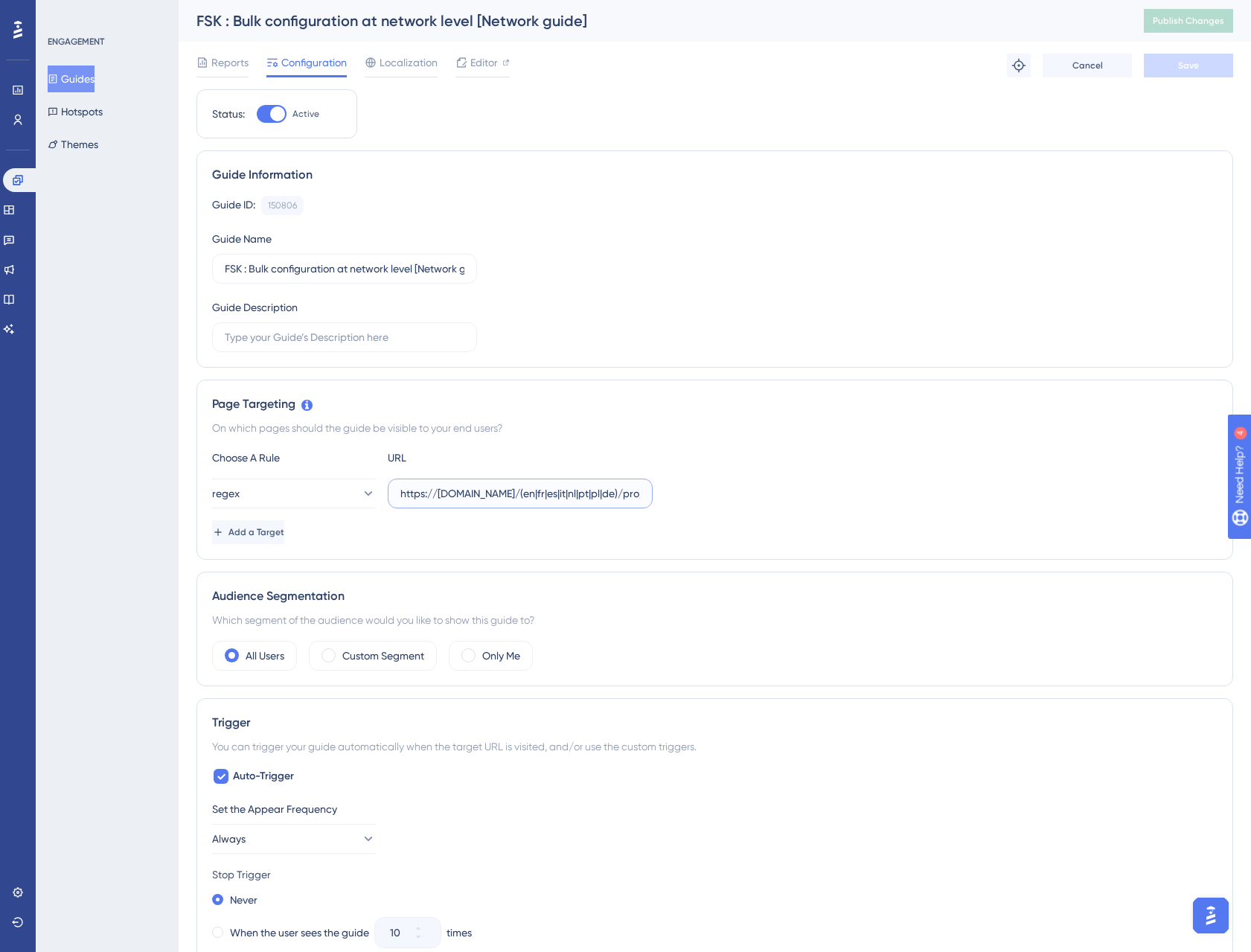
click at [534, 490] on input "https://staging.fidspark.com/(en|fr|es|it|nl|pt|pl|de)/pro/group/" at bounding box center [519, 493] width 239 height 17
type input "https://staging.fidspark.com/(en|fr|es|it|nl|pt|pl|de)/pro/group/$"
click at [1090, 61] on span "Cancel" at bounding box center [1087, 65] width 30 height 12
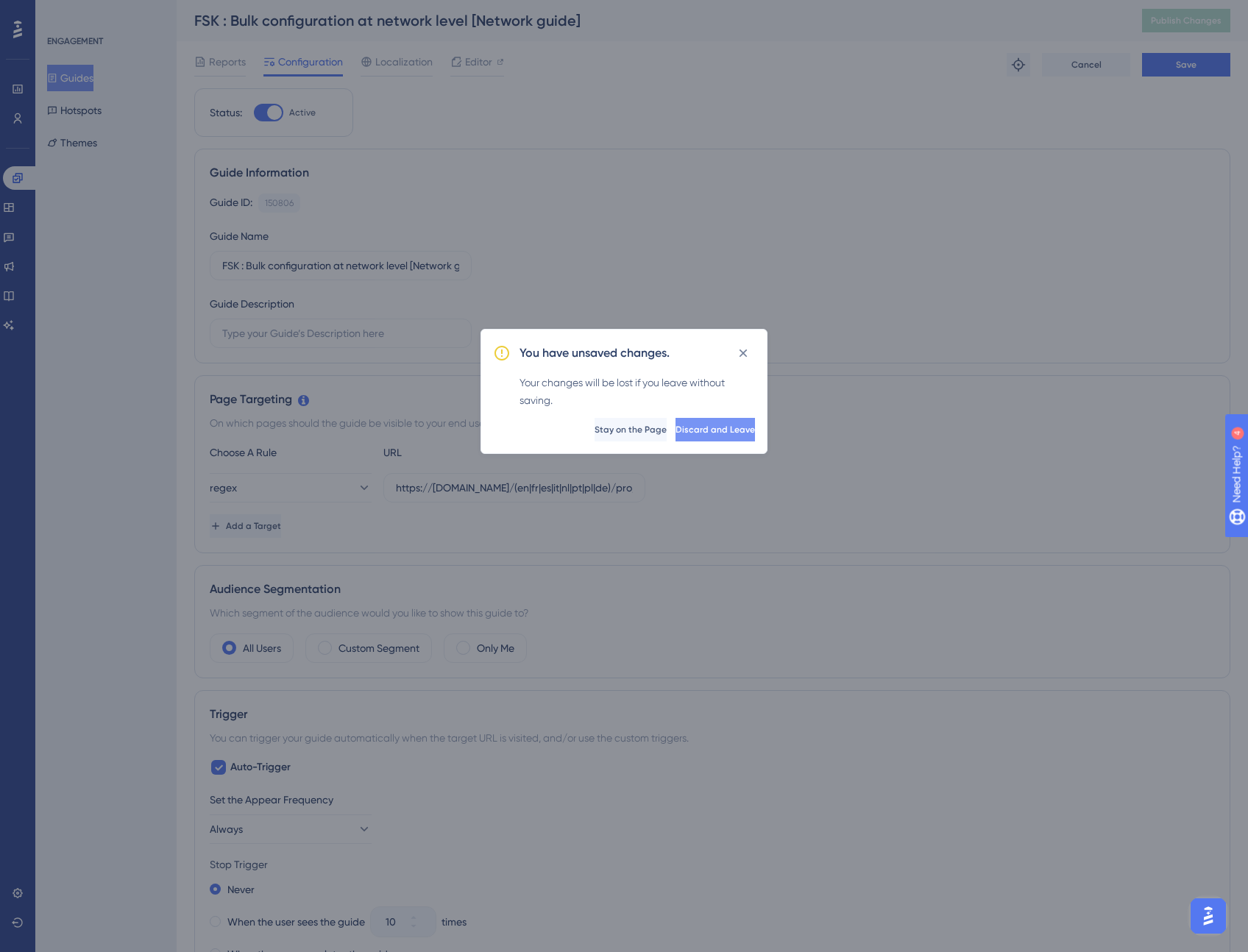
click at [676, 431] on button "Discard and Leave" at bounding box center [716, 430] width 80 height 24
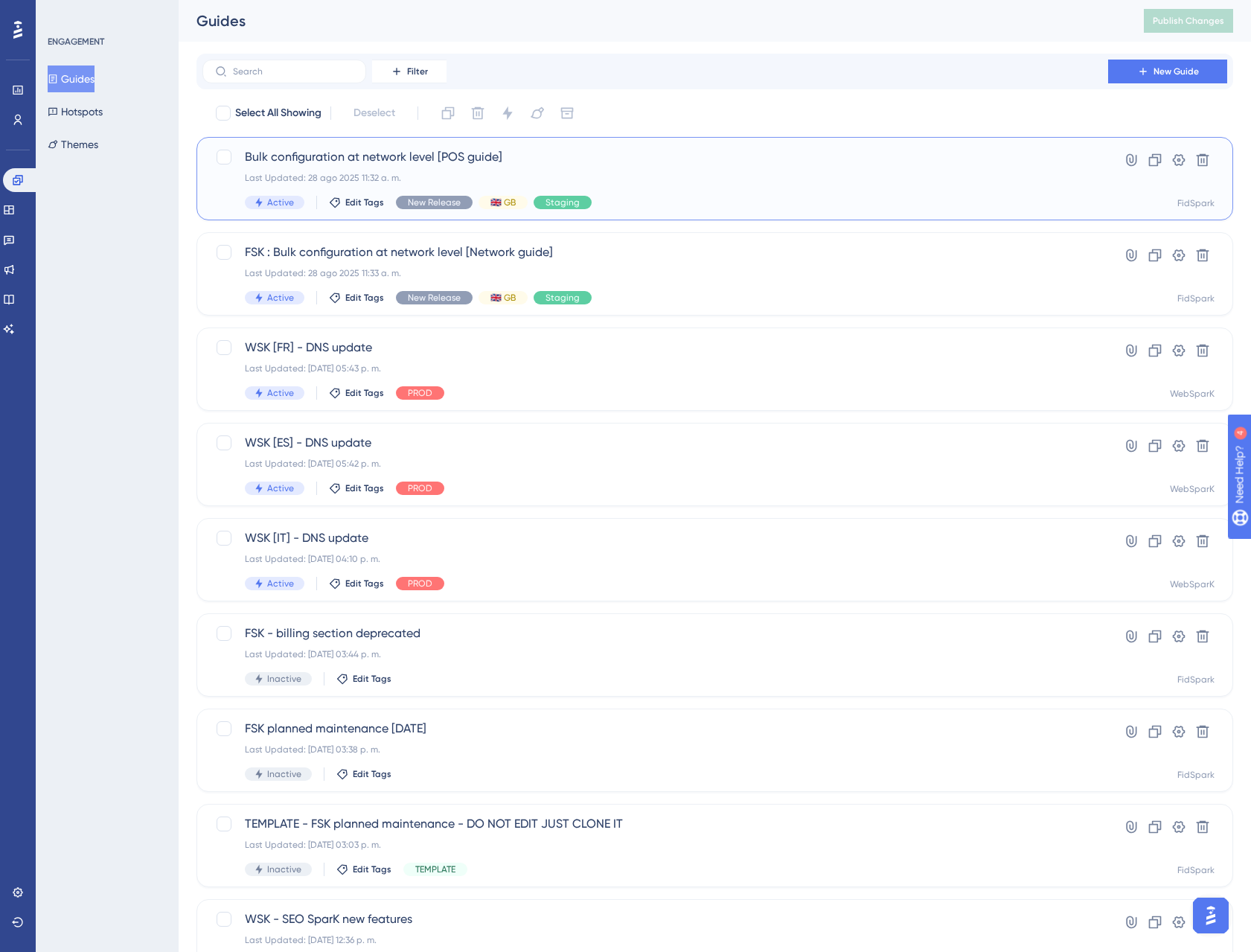
click at [346, 160] on span "Bulk configuration at network level [POS guide]" at bounding box center [655, 156] width 821 height 17
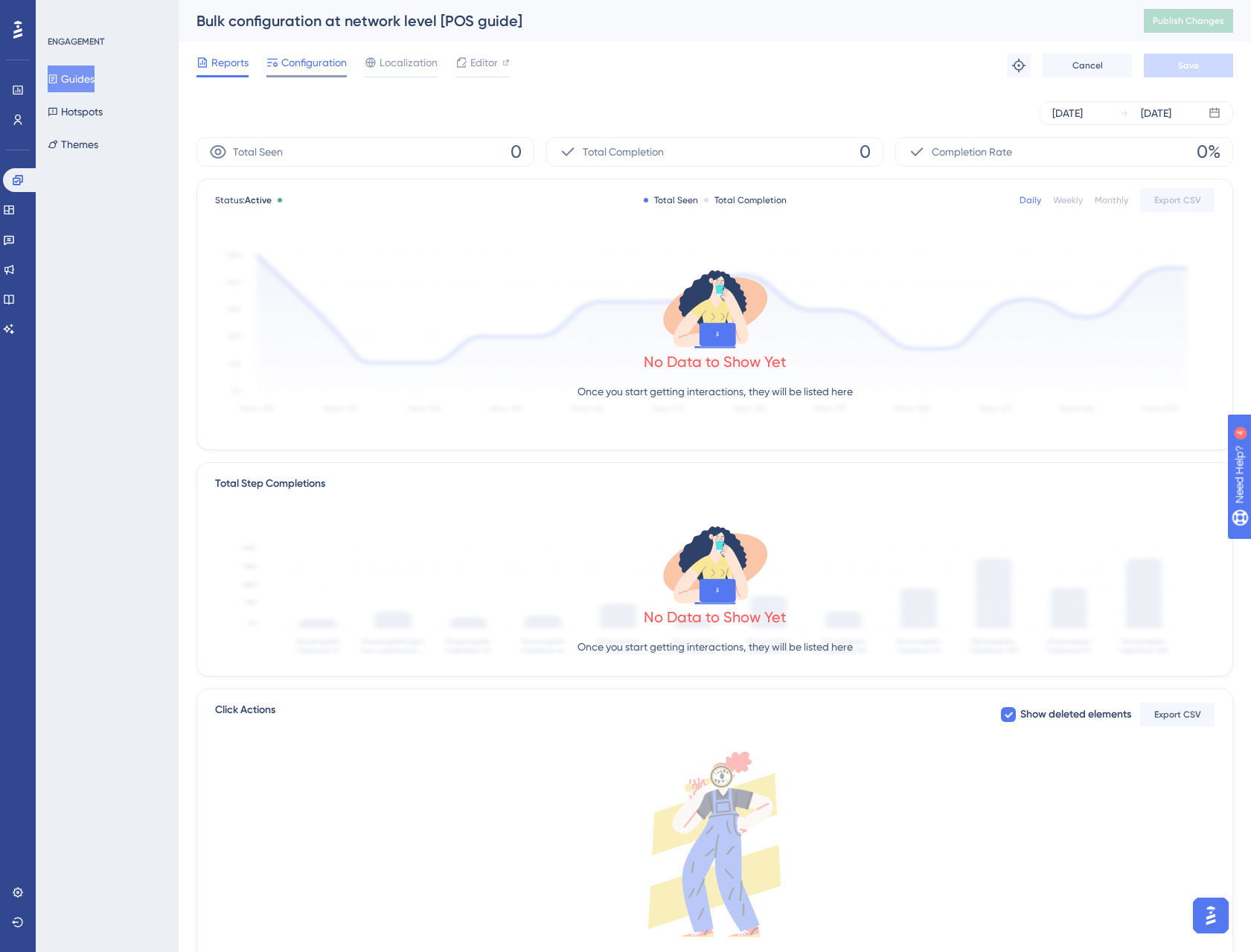
click at [321, 61] on span "Configuration" at bounding box center [314, 61] width 65 height 17
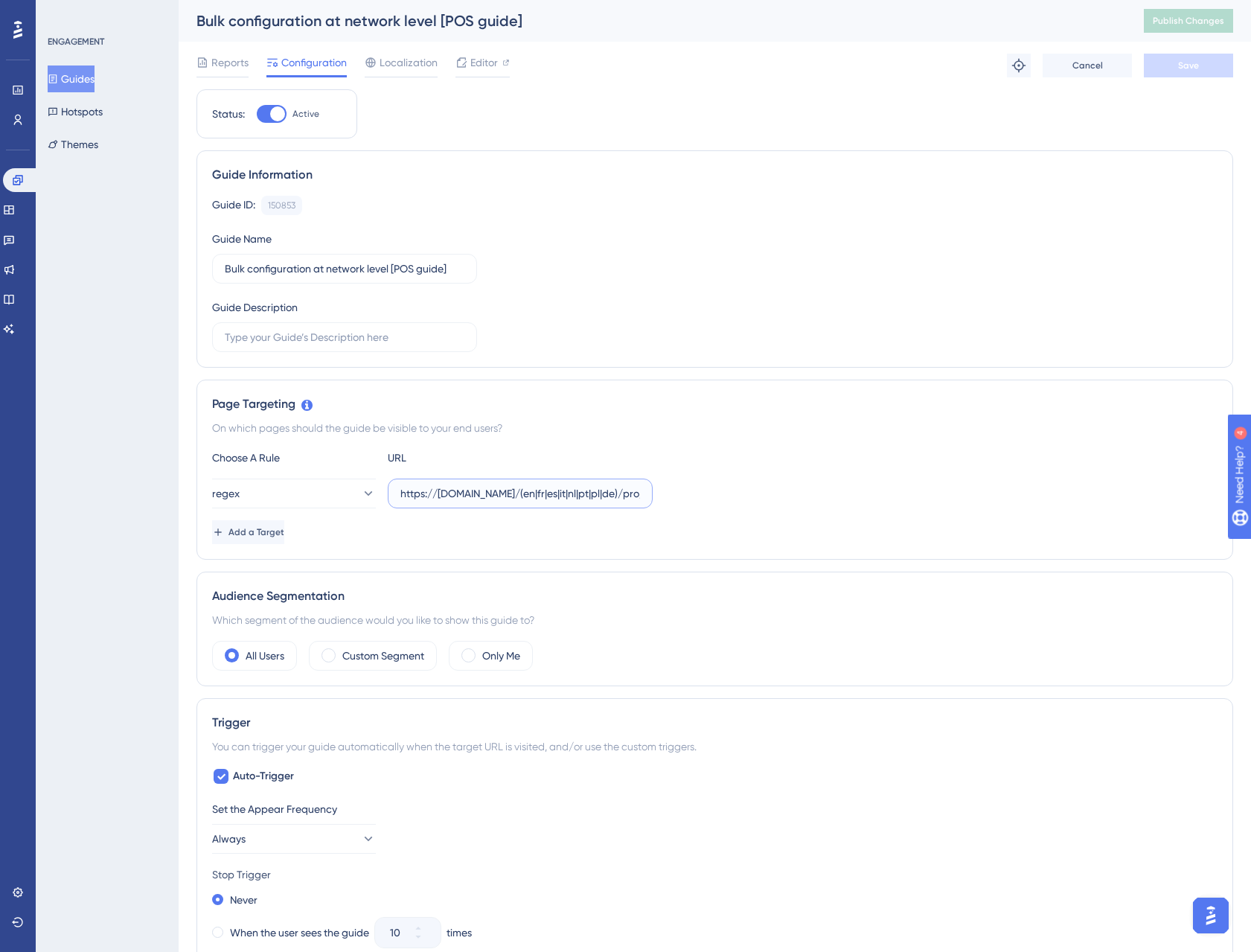
click at [549, 494] on input "https://staging.fidspark.com/(en|fr|es|it|nl|pt|pl|de)/pro/local/\d+/$" at bounding box center [519, 493] width 239 height 17
click at [1087, 62] on span "Cancel" at bounding box center [1087, 65] width 30 height 12
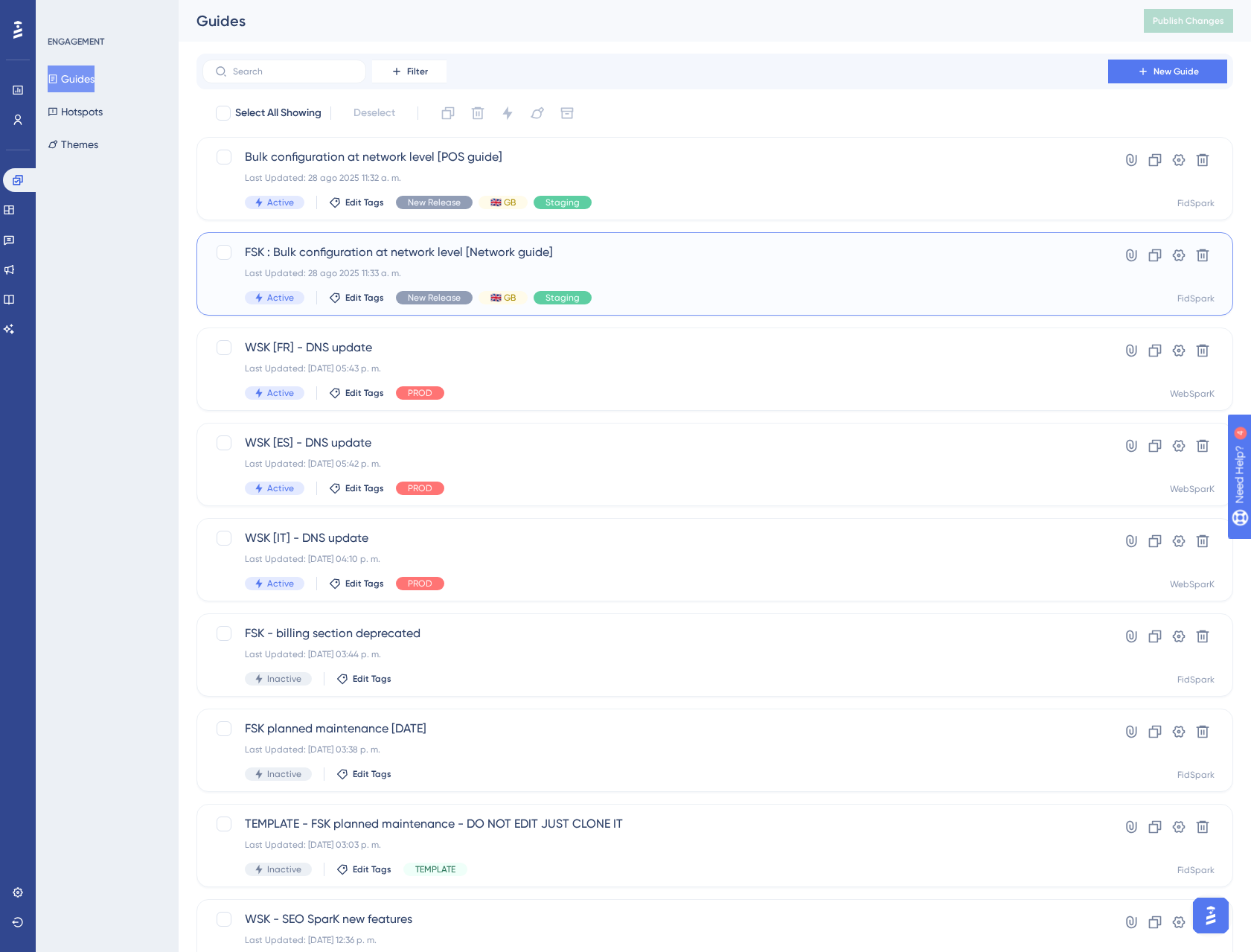
click at [404, 260] on span "FSK : Bulk configuration at network level [Network guide]" at bounding box center [655, 251] width 821 height 17
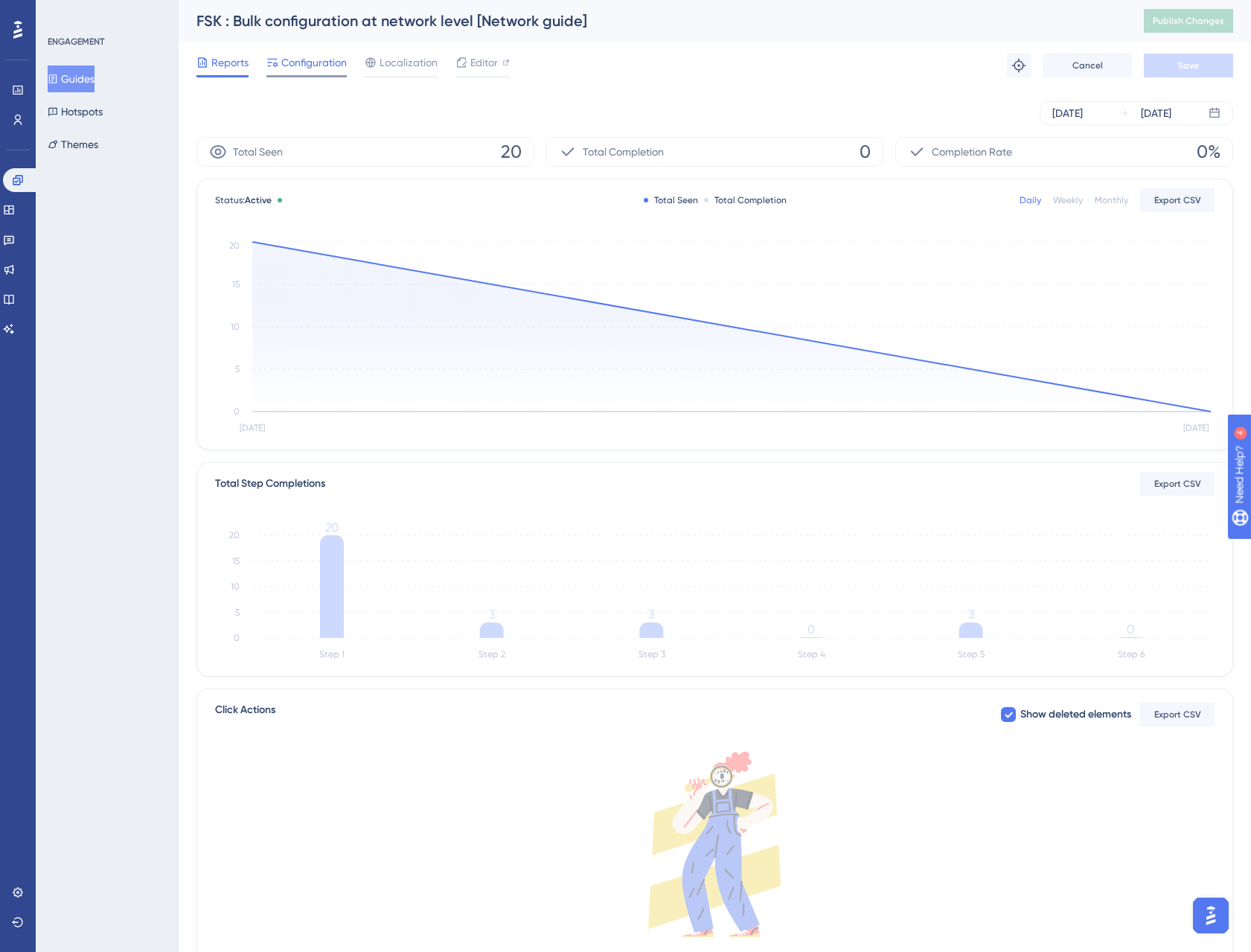
click at [321, 61] on span "Configuration" at bounding box center [314, 61] width 65 height 17
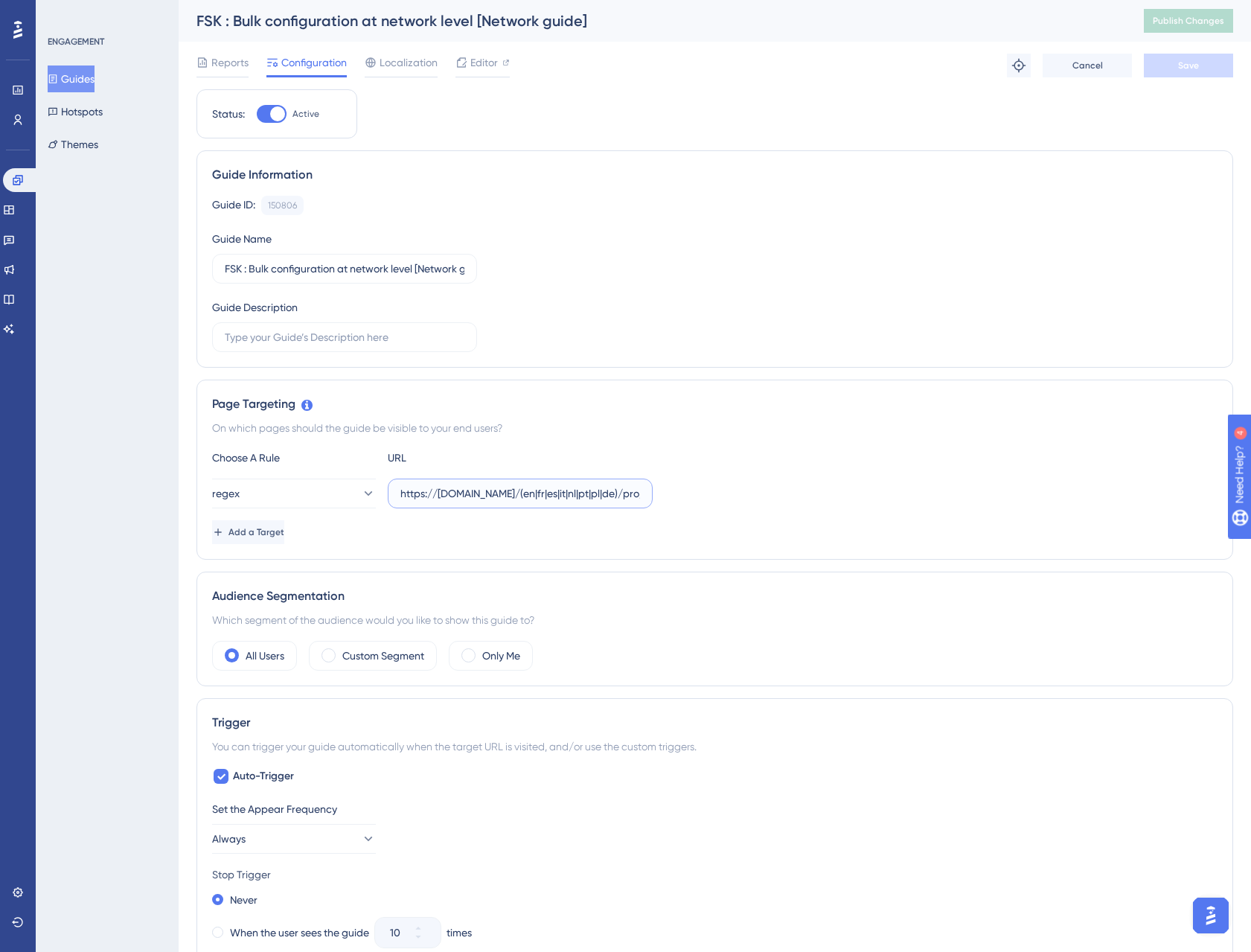
click at [570, 489] on input "https://staging.fidspark.com/(en|fr|es|it|nl|pt|pl|de)/pro/group/" at bounding box center [519, 493] width 239 height 17
paste input "/$"
type input "https://staging.fidspark.com/(en|fr|es|it|nl|pt|pl|de)/pro/group/$"
click at [1175, 73] on button "Save" at bounding box center [1188, 65] width 89 height 24
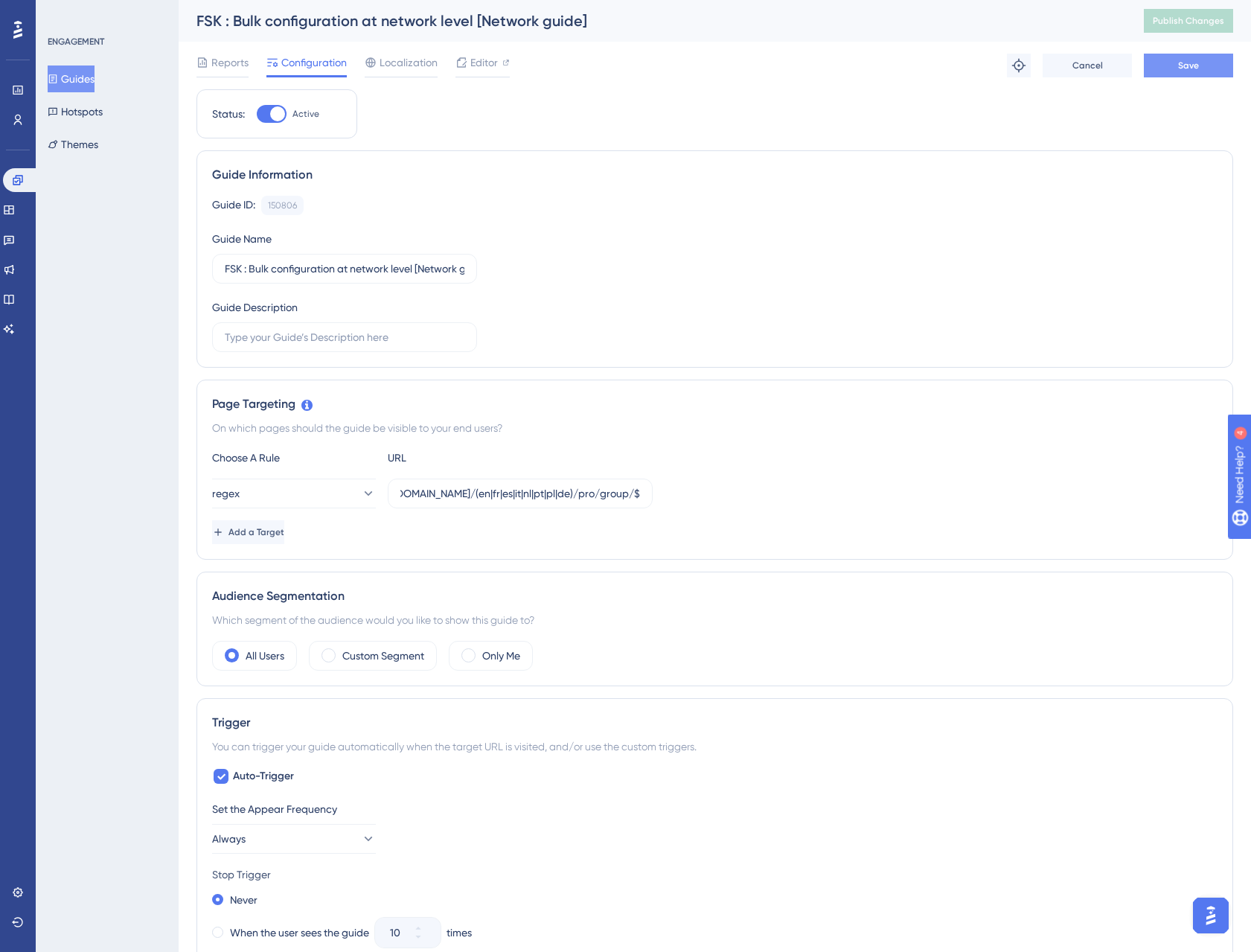
scroll to position [0, 0]
click at [1211, 20] on span "Publish Changes" at bounding box center [1189, 20] width 72 height 12
click at [475, 61] on span "Editor" at bounding box center [484, 61] width 28 height 17
click at [485, 499] on input "https://staging.fidspark.com/(en|fr|es|it|nl|pt|pl|de)/pro/group/$" at bounding box center [519, 493] width 239 height 17
click at [480, 502] on label "https://staging.fidspark.com/(en|fr|es|it|nl|pt|pl|de)/pro/group/$" at bounding box center [520, 493] width 265 height 29
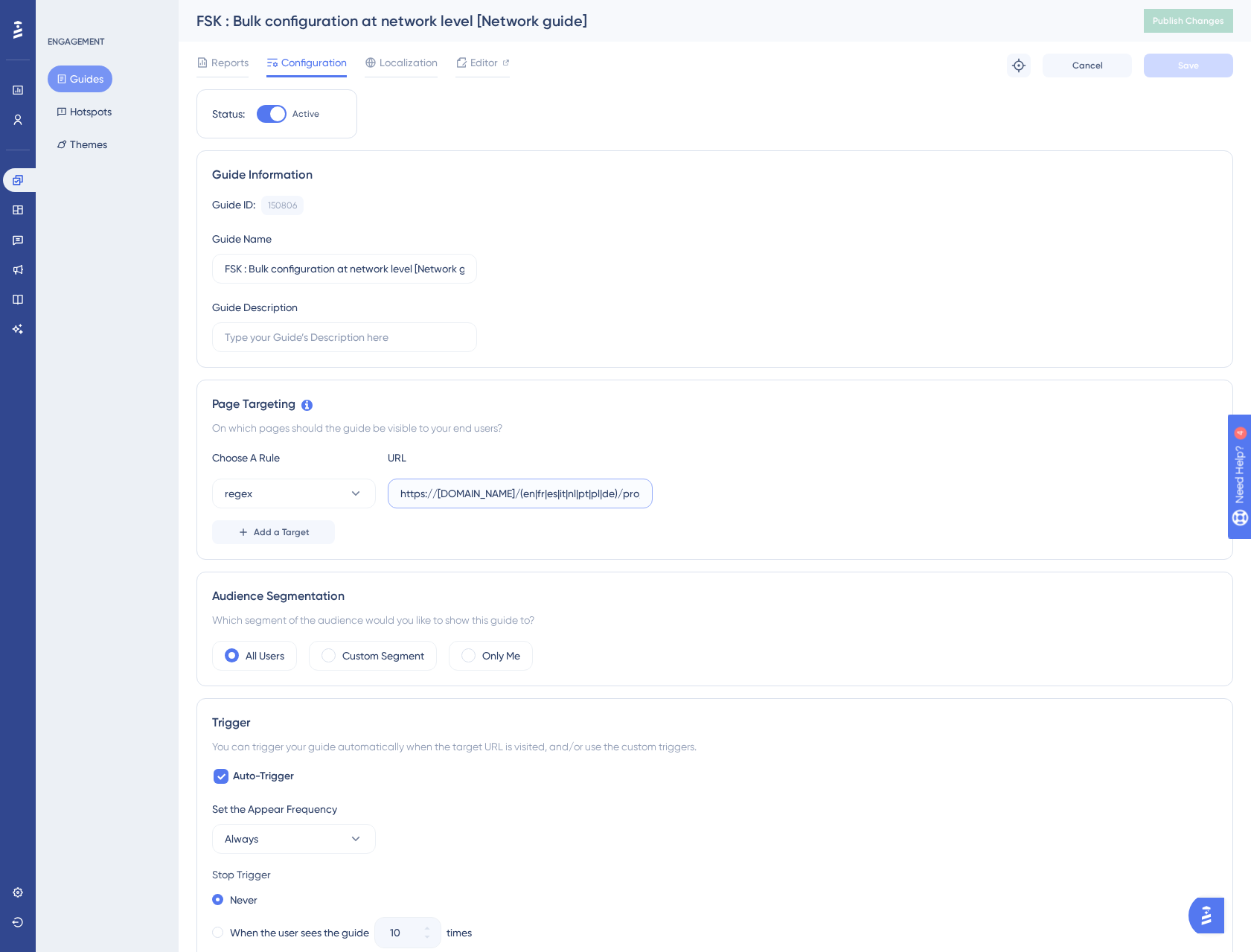
click at [480, 502] on input "https://staging.fidspark.com/(en|fr|es|it|nl|pt|pl|de)/pro/group/$" at bounding box center [519, 493] width 239 height 17
click at [499, 53] on div "Editor" at bounding box center [482, 61] width 54 height 17
click at [0, 0] on div "FSK : Bulk configuration at network level [Network guide] Publish Changes" at bounding box center [0, 0] width 0 height 0
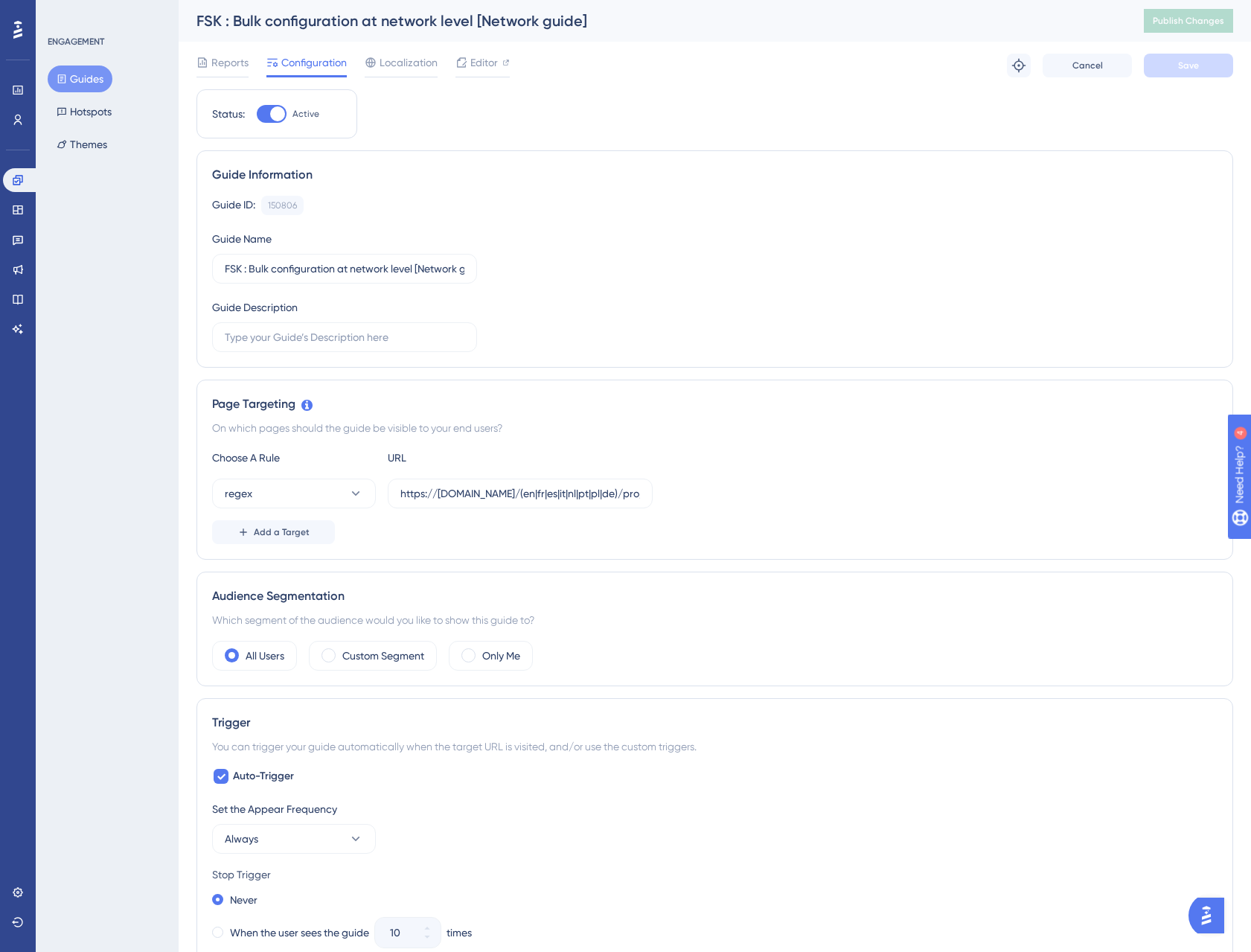
click at [440, 287] on div "Guide ID: 150806 Copy Guide Name FSK : Bulk configuration at network level [Net…" at bounding box center [714, 273] width 1005 height 156
click at [434, 270] on input "FSK : Bulk configuration at network level [Network guide]" at bounding box center [344, 269] width 239 height 17
drag, startPoint x: 732, startPoint y: 443, endPoint x: 728, endPoint y: 451, distance: 8.9
click at [732, 443] on div "Page Targeting On which pages should the guide be visible to your end users? Ch…" at bounding box center [714, 470] width 1036 height 180
click at [573, 494] on input "https://staging.fidspark.com/(en|fr|es|it|nl|pt|pl|de)/pro/group/$" at bounding box center [519, 493] width 239 height 17
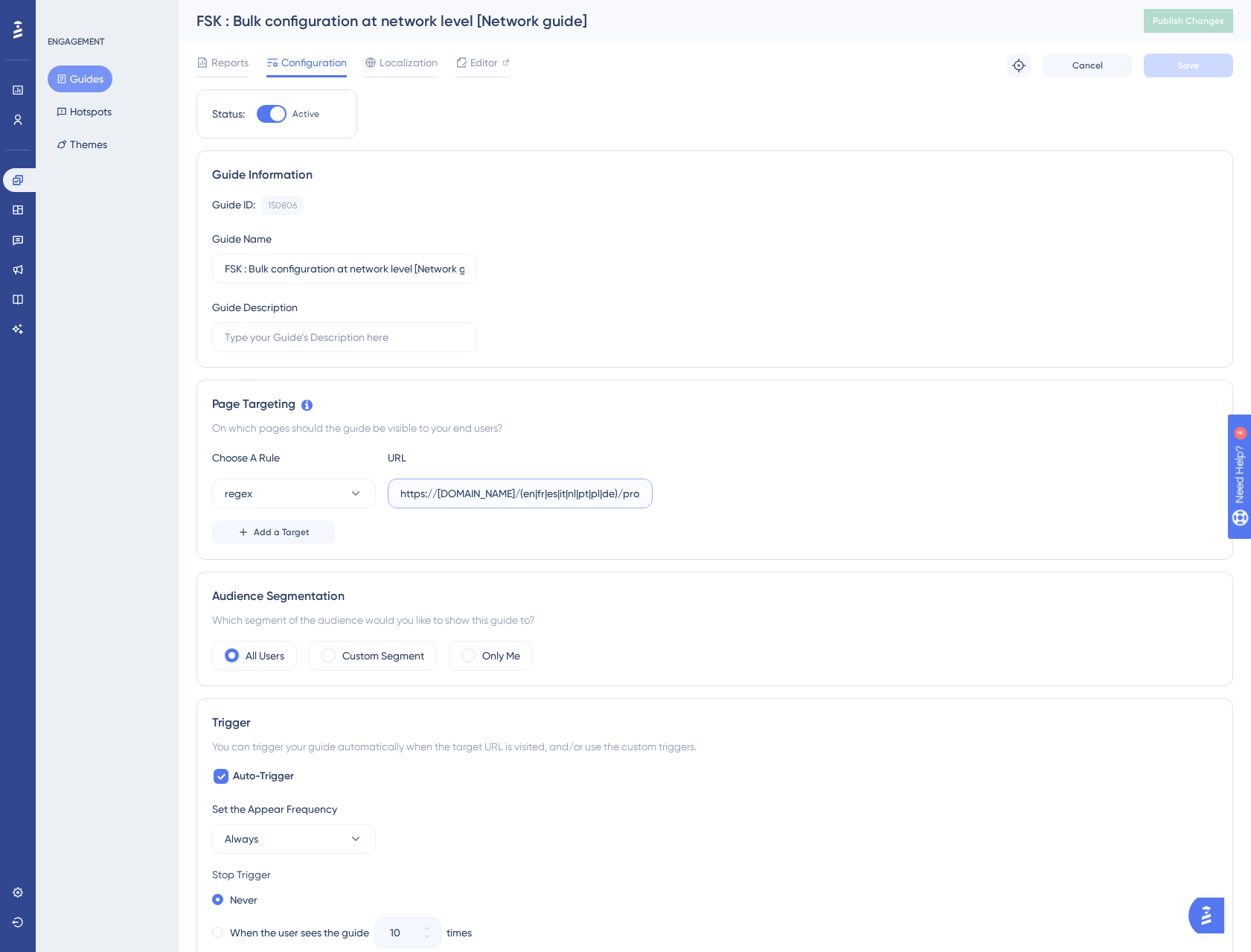
click at [517, 493] on input "https://staging.fidspark.com/(en|fr|es|it|nl|pt|pl|de)/pro/group/$" at bounding box center [519, 493] width 239 height 17
click at [798, 167] on div "Guide Information" at bounding box center [714, 174] width 1005 height 17
click at [1074, 61] on span "Cancel" at bounding box center [1087, 65] width 30 height 12
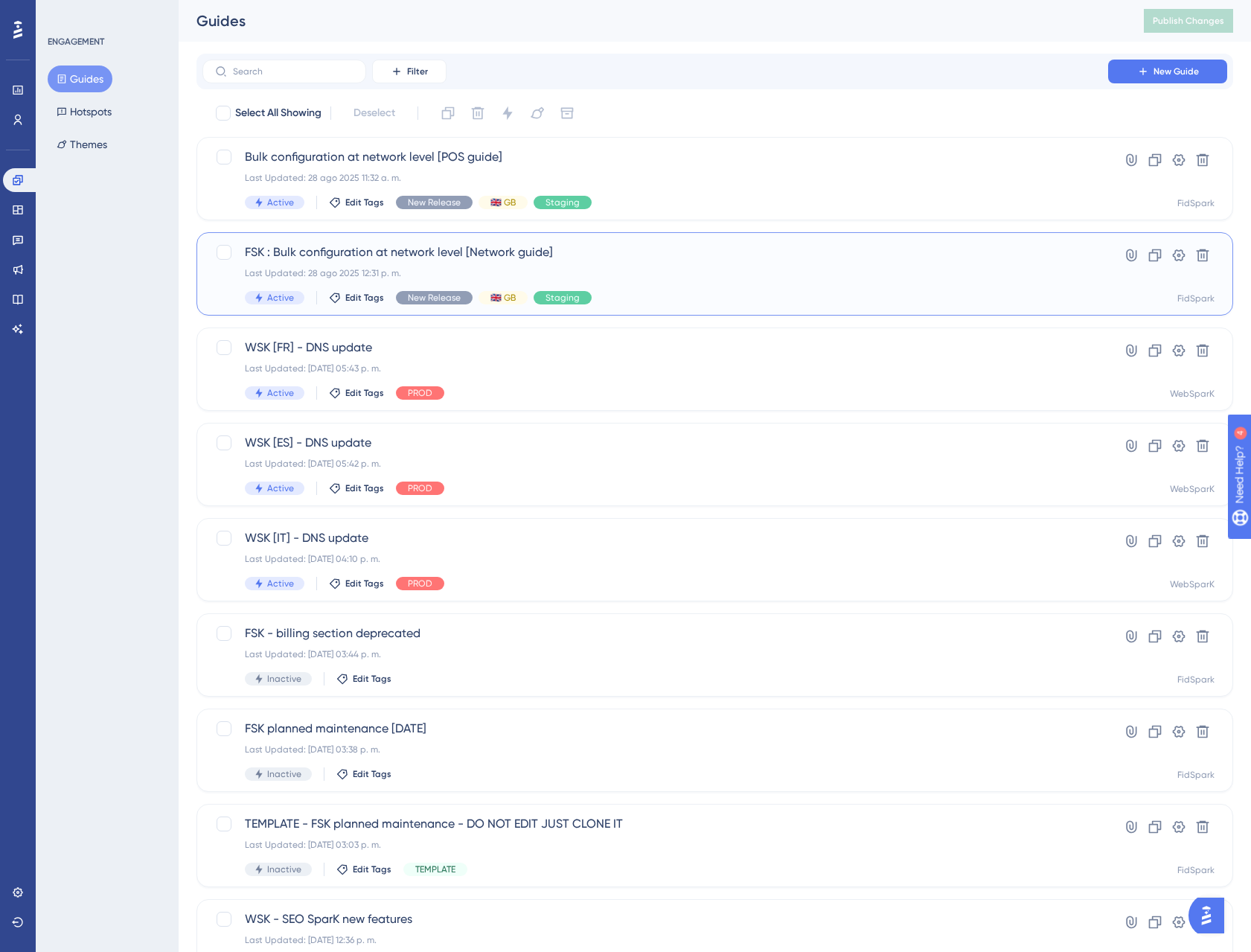
click at [423, 250] on span "FSK : Bulk configuration at network level [Network guide]" at bounding box center [655, 251] width 821 height 17
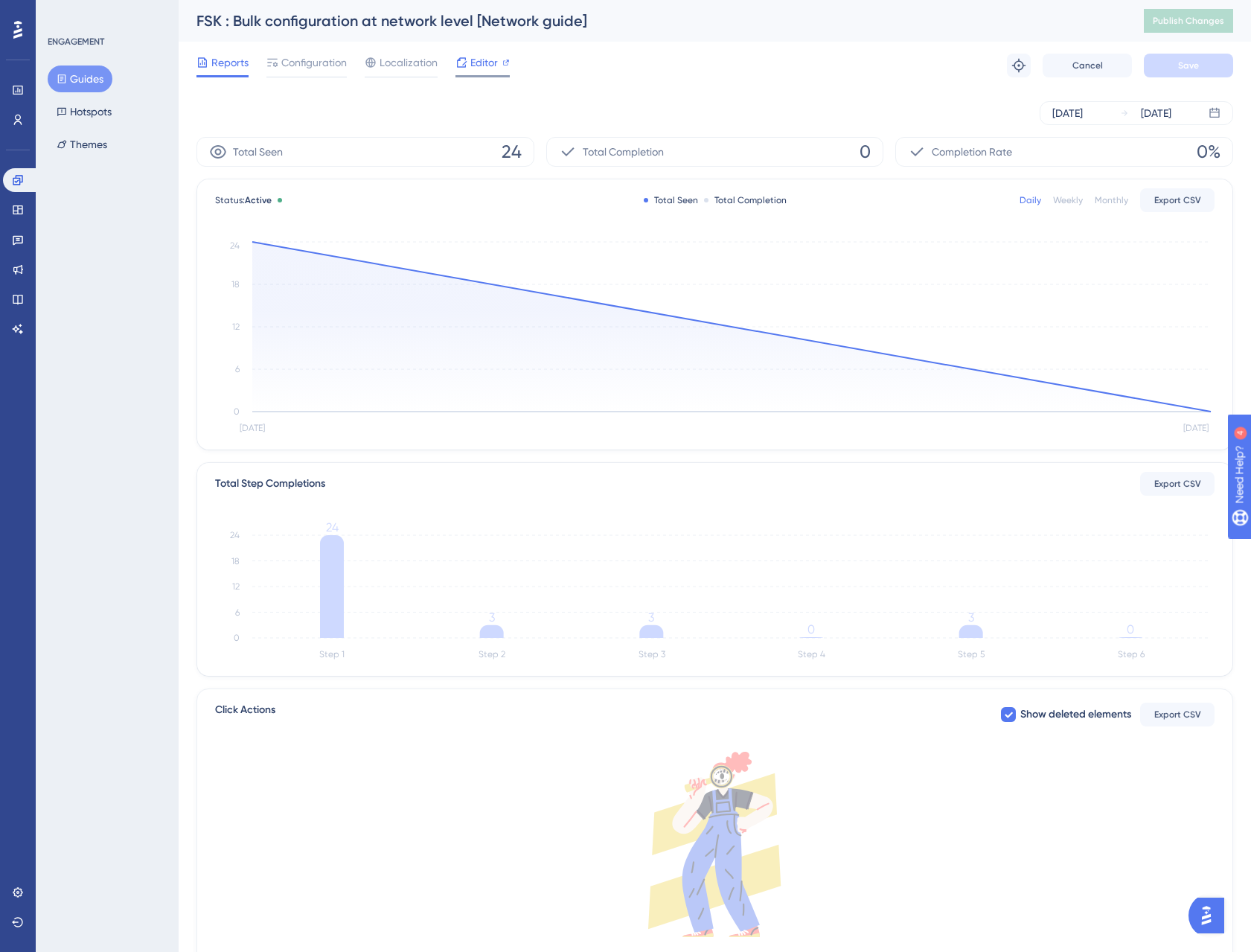
click at [478, 64] on span "Editor" at bounding box center [484, 61] width 28 height 17
click at [83, 72] on button "Guides" at bounding box center [80, 78] width 65 height 27
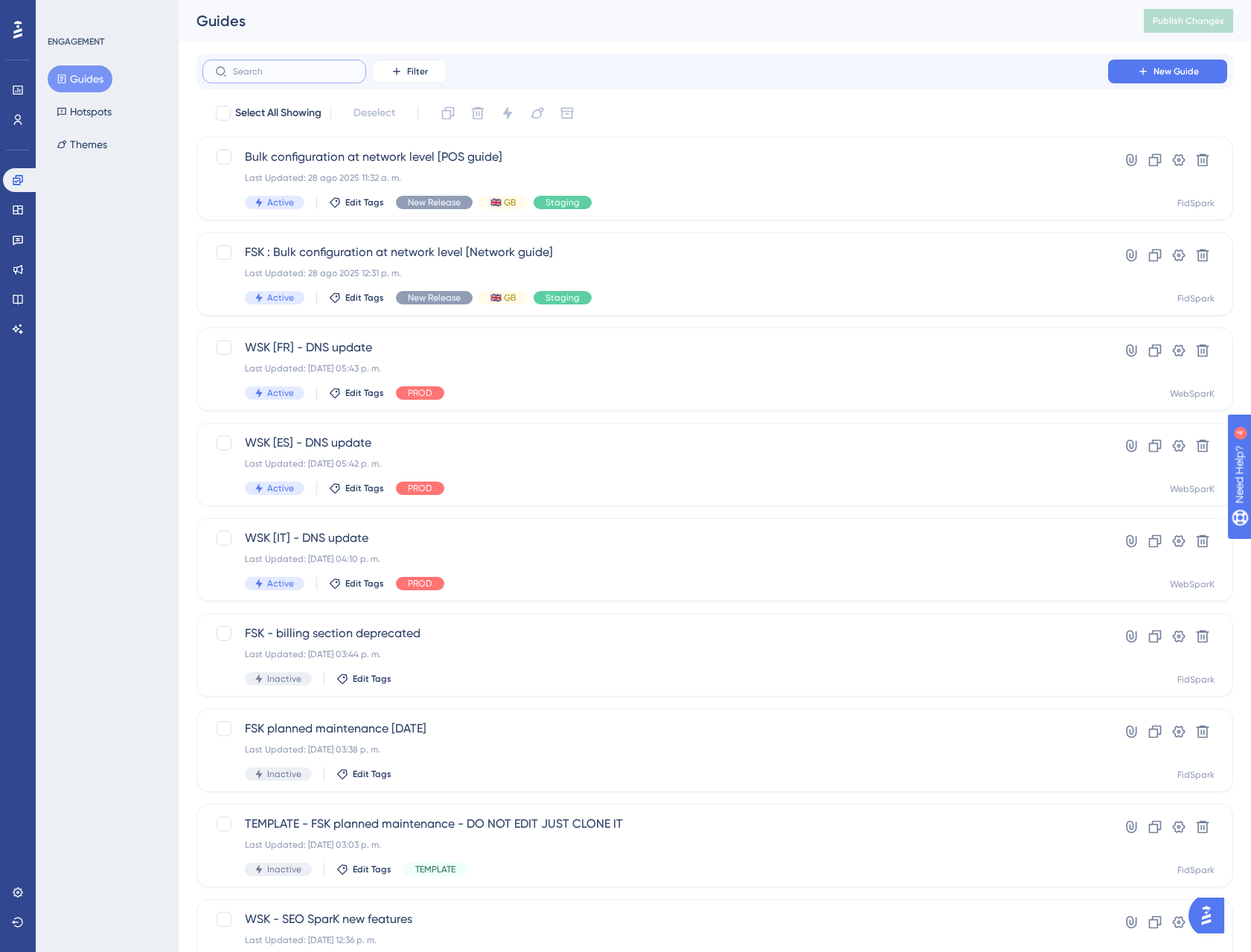
click at [300, 76] on input "text" at bounding box center [293, 71] width 120 height 10
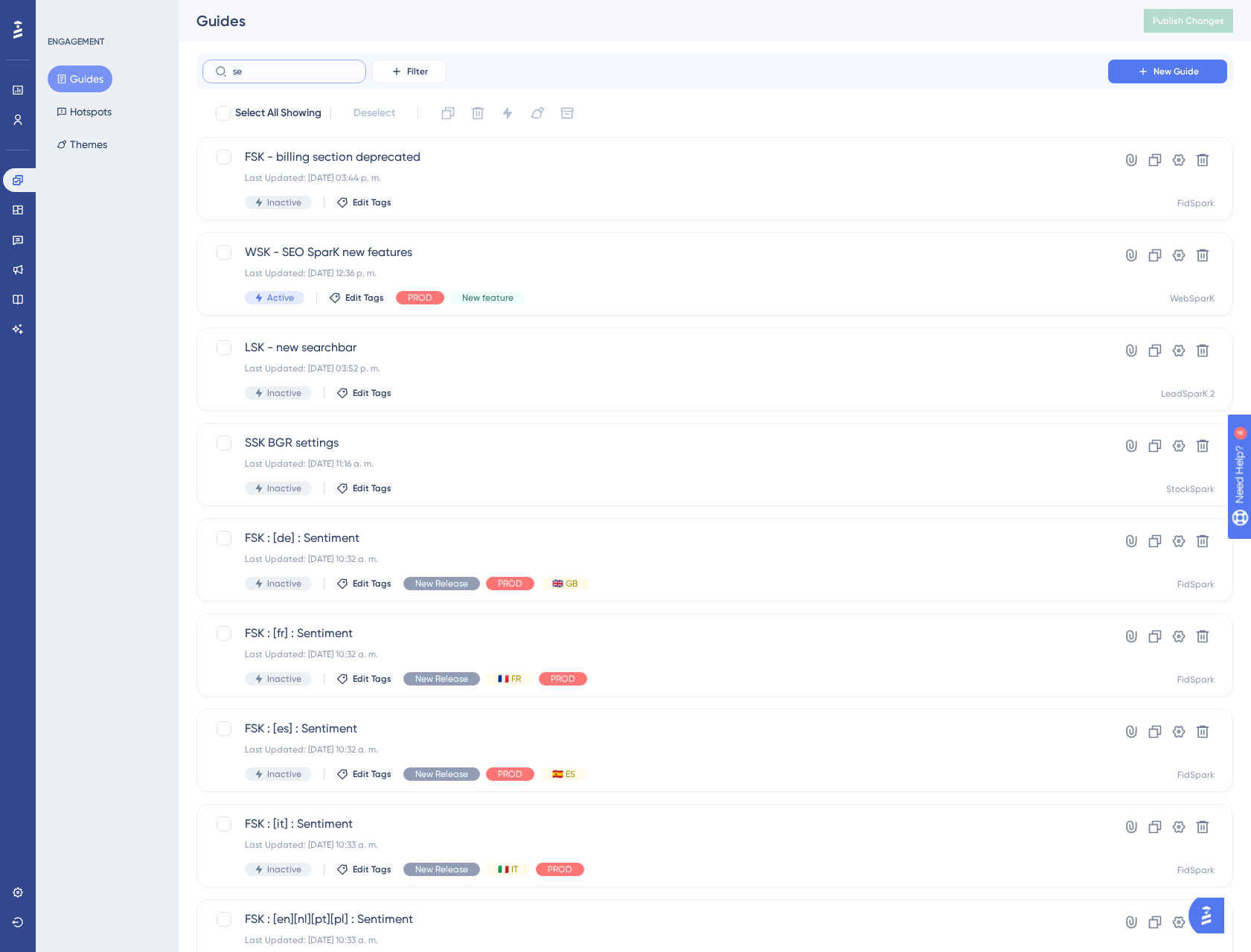
type input "s"
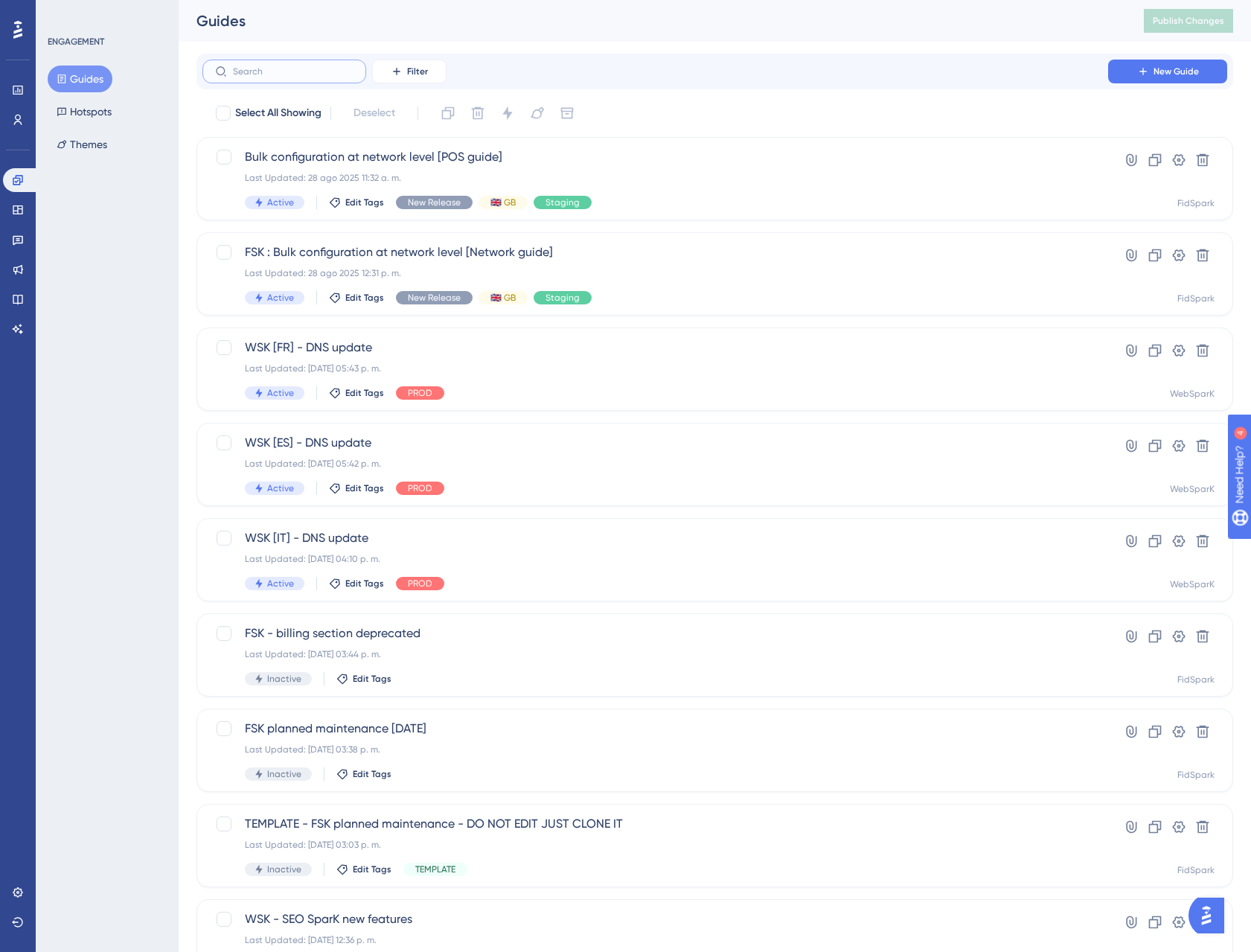
click at [301, 76] on input "text" at bounding box center [293, 71] width 120 height 10
click at [263, 72] on input "text" at bounding box center [293, 71] width 120 height 10
click at [265, 74] on input "text" at bounding box center [293, 71] width 120 height 10
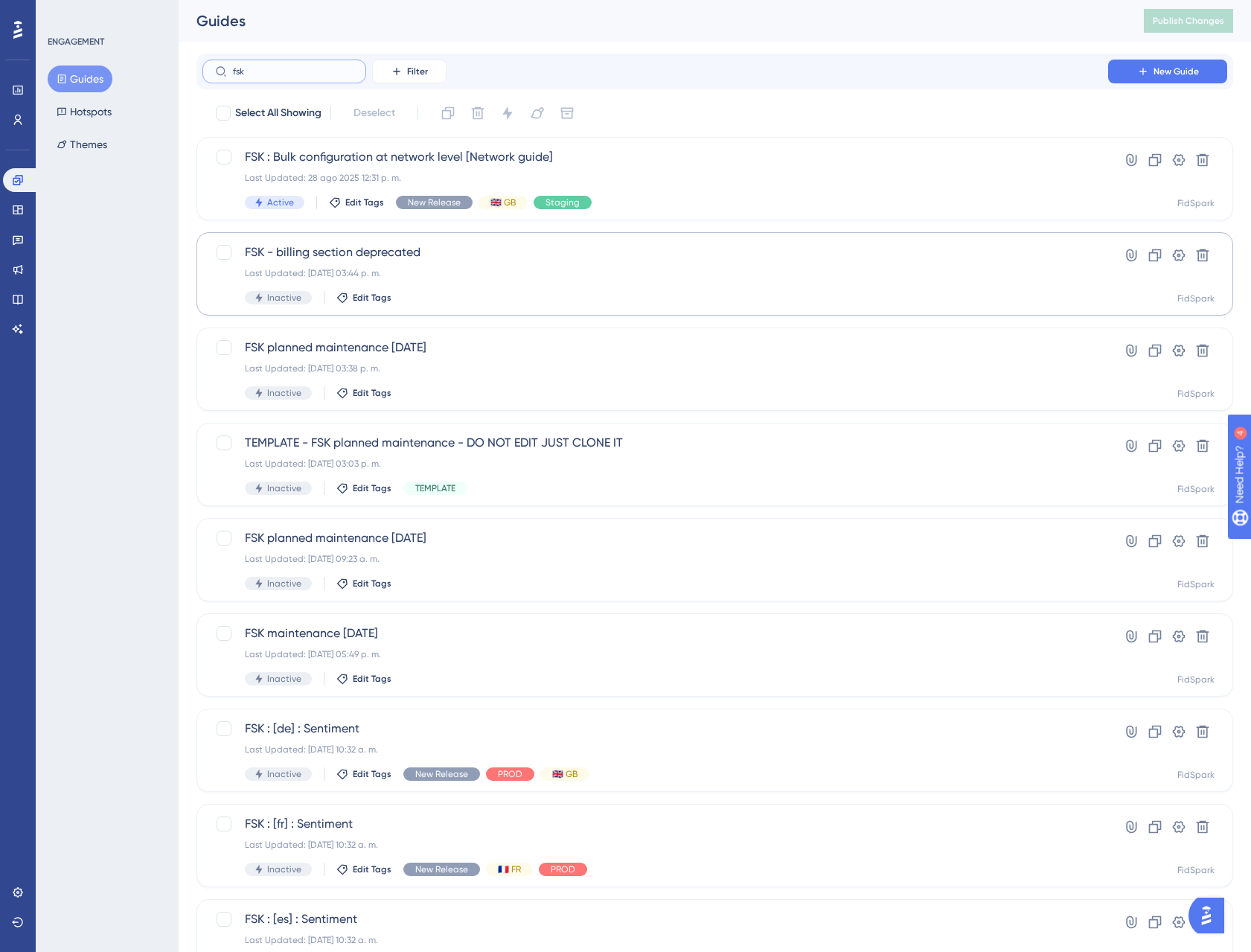
type input "fsk"
click at [455, 253] on span "FSK - billing section deprecated" at bounding box center [655, 251] width 821 height 17
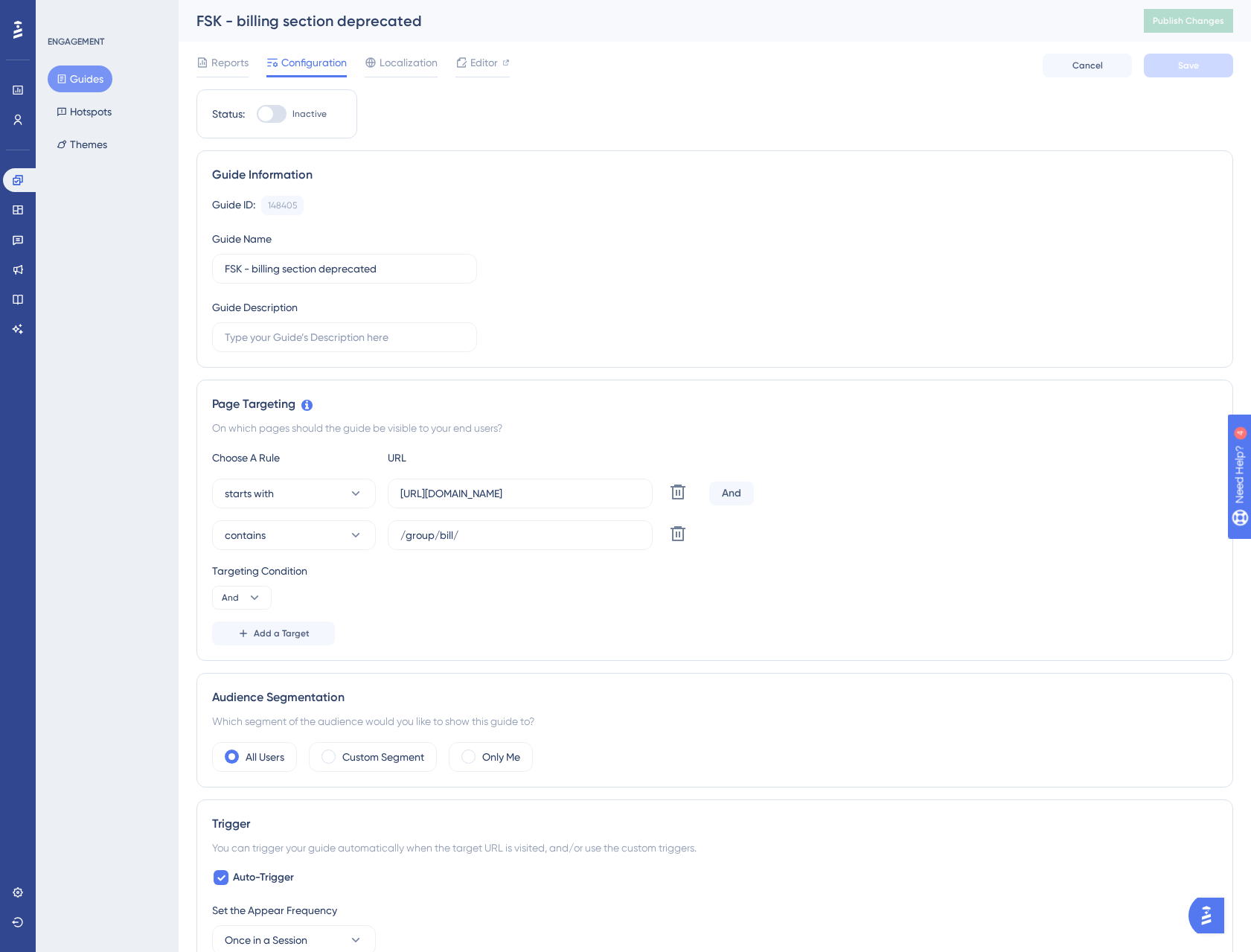
drag, startPoint x: 411, startPoint y: 70, endPoint x: 414, endPoint y: 88, distance: 18.2
click at [411, 69] on span "Localization" at bounding box center [408, 61] width 58 height 17
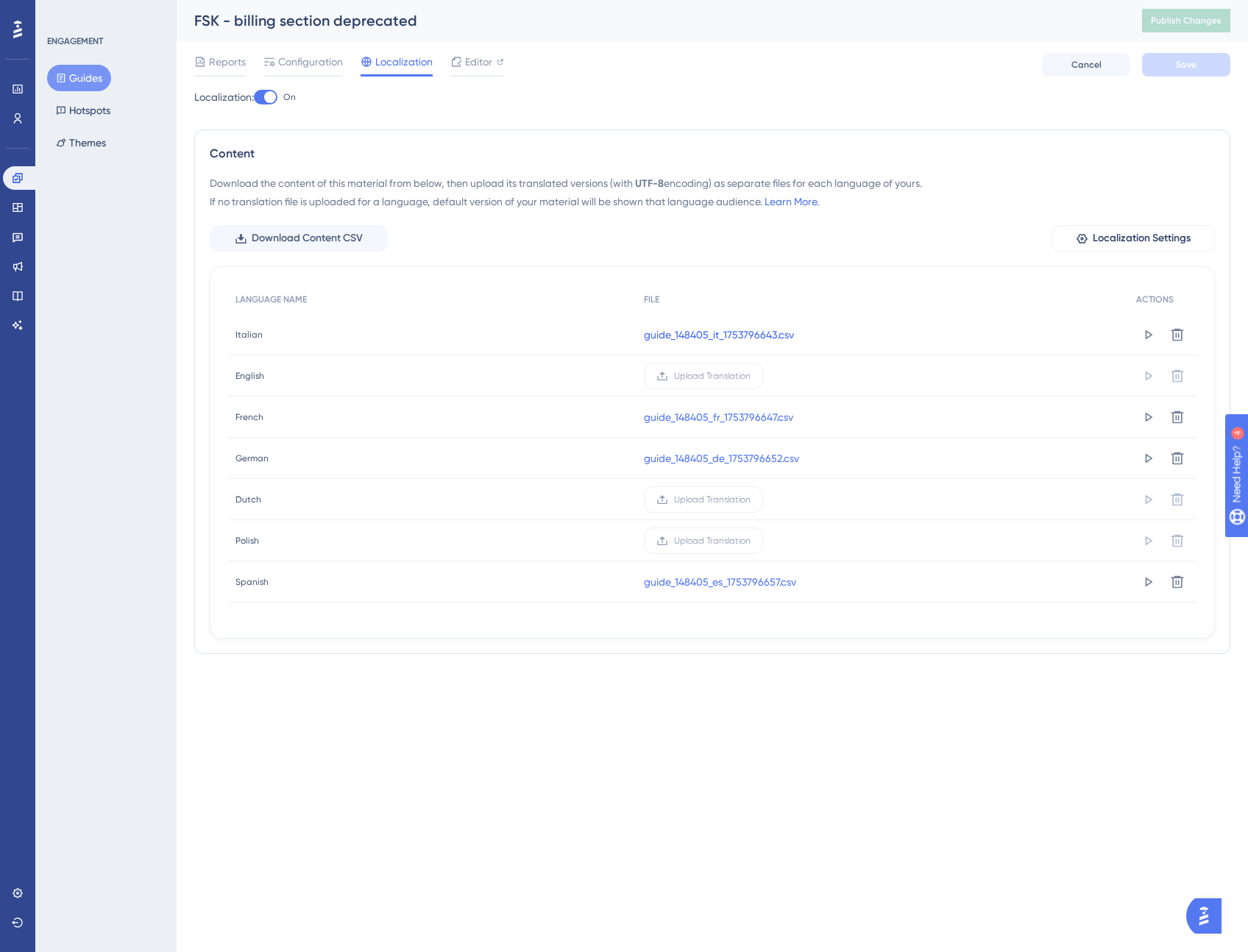
click at [722, 335] on link "guide_148405_it_1753796643.csv" at bounding box center [718, 334] width 150 height 17
click at [351, 241] on span "Download Content CSV" at bounding box center [307, 238] width 111 height 17
